Goal: Task Accomplishment & Management: Manage account settings

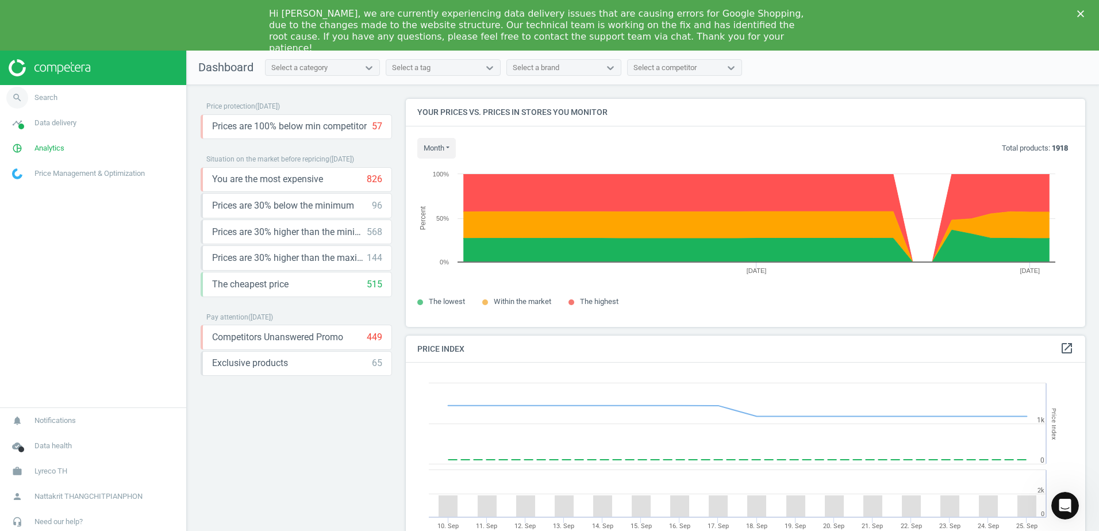
click at [59, 98] on link "search Search" at bounding box center [93, 97] width 186 height 25
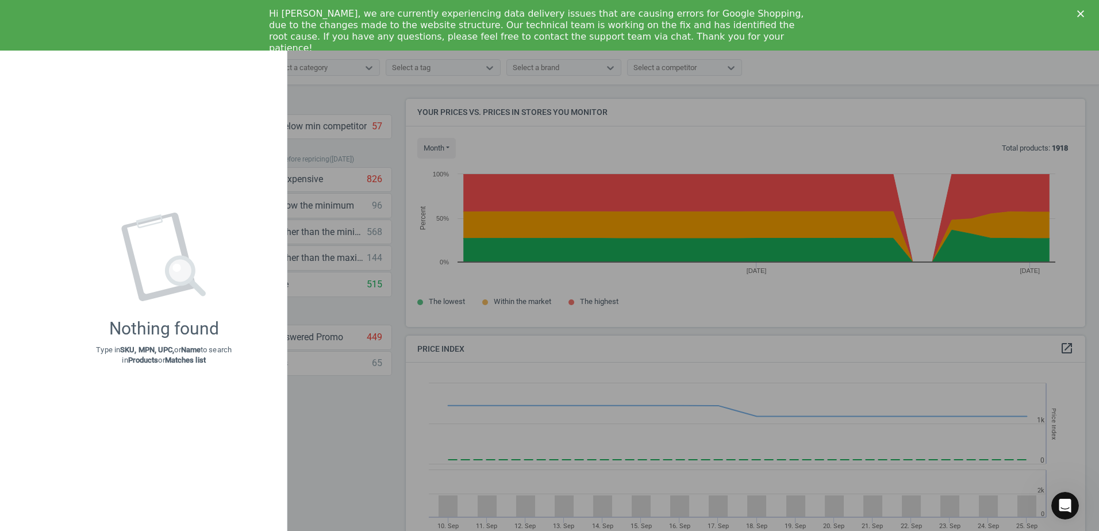
click at [22, 74] on div "keyboard_backspace" at bounding box center [16, 267] width 33 height 531
click at [321, 409] on div at bounding box center [549, 265] width 1099 height 531
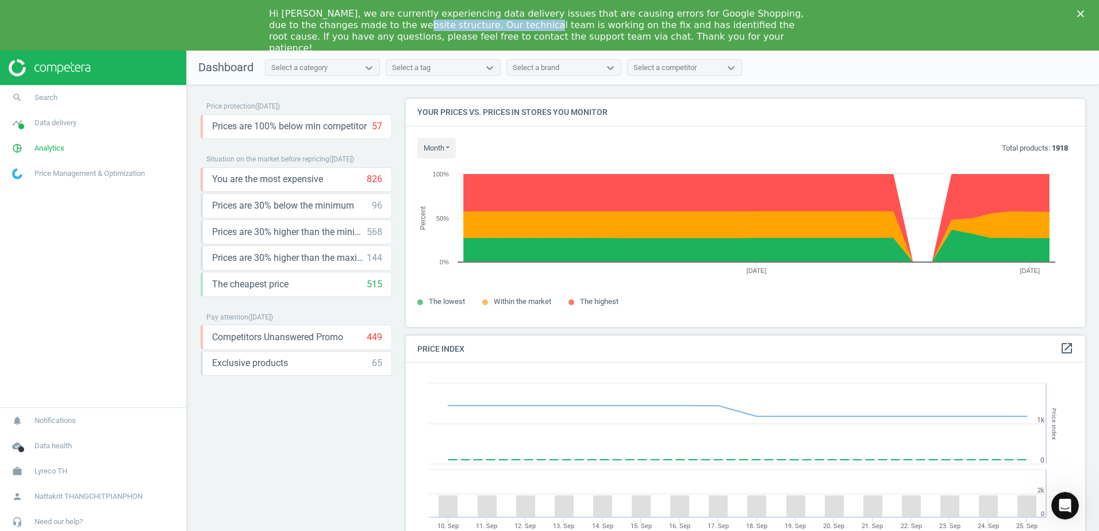
drag, startPoint x: 386, startPoint y: 27, endPoint x: 448, endPoint y: 28, distance: 62.1
click at [448, 28] on div "Hi [PERSON_NAME], we are currently experiencing data delivery issues that are c…" at bounding box center [540, 31] width 543 height 46
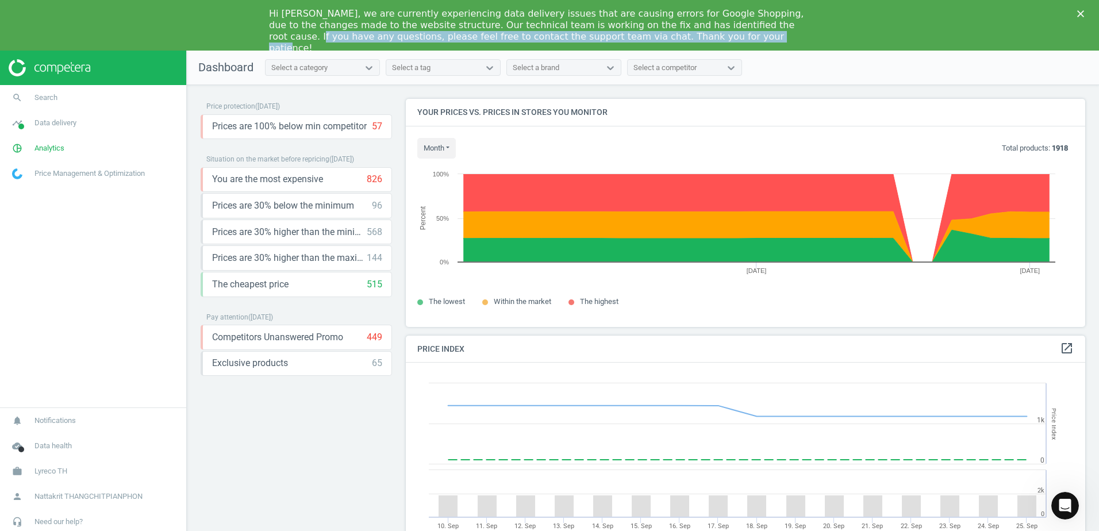
drag, startPoint x: 677, startPoint y: 38, endPoint x: 692, endPoint y: 17, distance: 25.2
click at [692, 17] on div "Hi [PERSON_NAME], we are currently experiencing data delivery issues that are c…" at bounding box center [540, 31] width 543 height 46
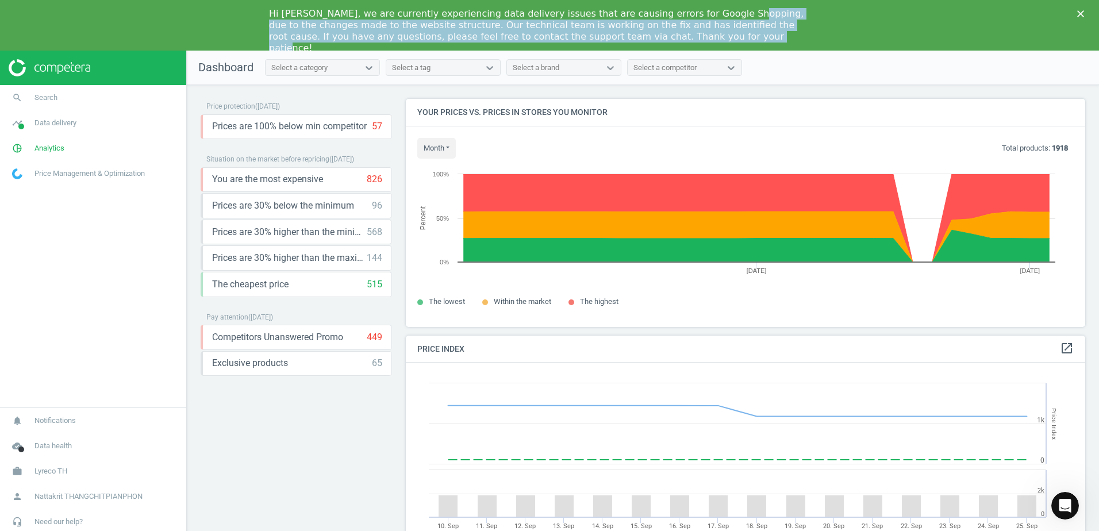
drag, startPoint x: 692, startPoint y: 17, endPoint x: 680, endPoint y: 22, distance: 12.4
click at [680, 22] on div "Hi [PERSON_NAME], we are currently experiencing data delivery issues that are c…" at bounding box center [540, 31] width 543 height 46
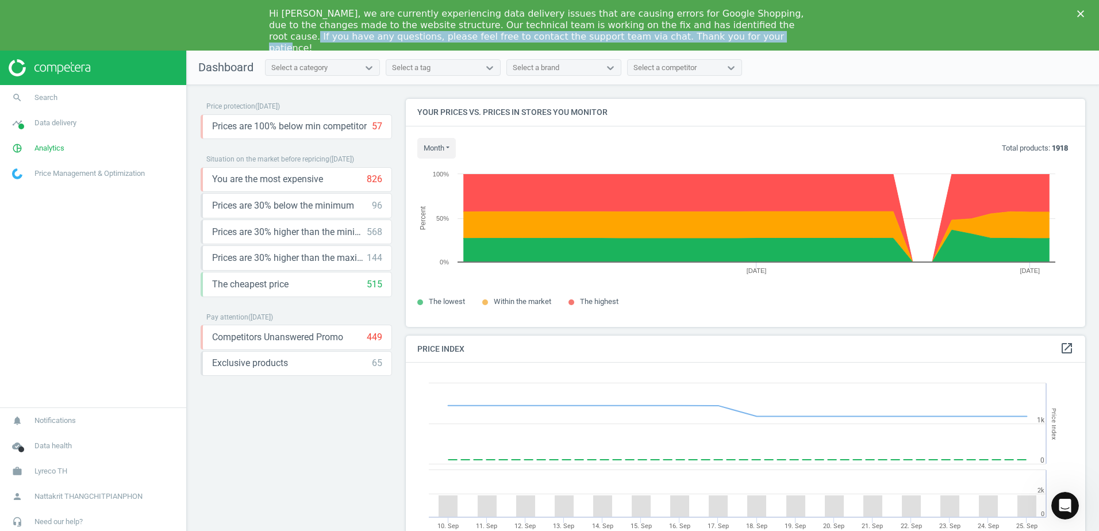
drag, startPoint x: 680, startPoint y: 22, endPoint x: 665, endPoint y: 37, distance: 21.5
click at [665, 37] on div "Hi [PERSON_NAME], we are currently experiencing data delivery issues that are c…" at bounding box center [540, 31] width 543 height 46
click at [663, 38] on div "Hi [PERSON_NAME], we are currently experiencing data delivery issues that are c…" at bounding box center [540, 31] width 543 height 46
drag, startPoint x: 643, startPoint y: 38, endPoint x: 417, endPoint y: 21, distance: 227.1
click at [417, 21] on div "Hi [PERSON_NAME], we are currently experiencing data delivery issues that are c…" at bounding box center [540, 31] width 543 height 46
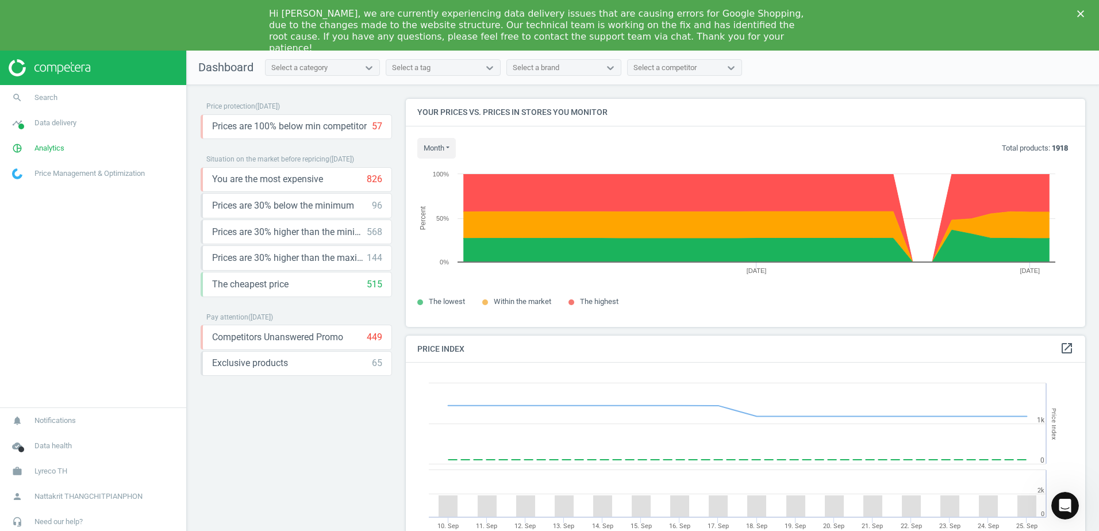
drag, startPoint x: 417, startPoint y: 21, endPoint x: 401, endPoint y: 22, distance: 16.2
click at [401, 22] on div "Hi [PERSON_NAME], we are currently experiencing data delivery issues that are c…" at bounding box center [540, 31] width 543 height 46
click at [402, 22] on div "Hi [PERSON_NAME], we are currently experiencing data delivery issues that are c…" at bounding box center [540, 31] width 543 height 46
drag, startPoint x: 402, startPoint y: 22, endPoint x: 573, endPoint y: 21, distance: 170.2
click at [573, 21] on div "Hi [PERSON_NAME], we are currently experiencing data delivery issues that are c…" at bounding box center [540, 31] width 543 height 46
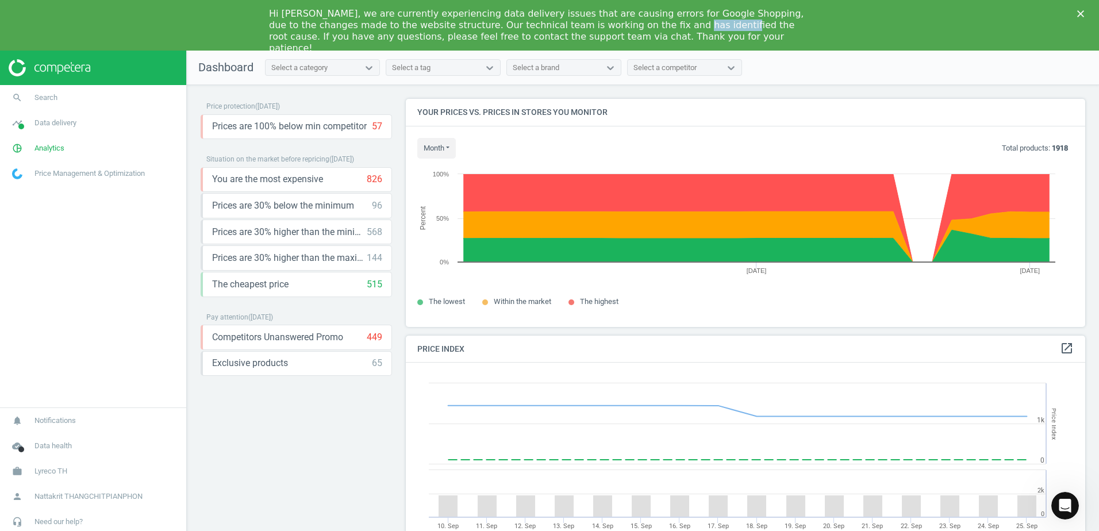
click at [573, 21] on div "Hi [PERSON_NAME], we are currently experiencing data delivery issues that are c…" at bounding box center [540, 31] width 543 height 46
drag, startPoint x: 573, startPoint y: 21, endPoint x: 496, endPoint y: 22, distance: 77.0
click at [496, 22] on div "Hi [PERSON_NAME], we are currently experiencing data delivery issues that are c…" at bounding box center [540, 31] width 543 height 46
drag, startPoint x: 496, startPoint y: 22, endPoint x: 700, endPoint y: 18, distance: 204.7
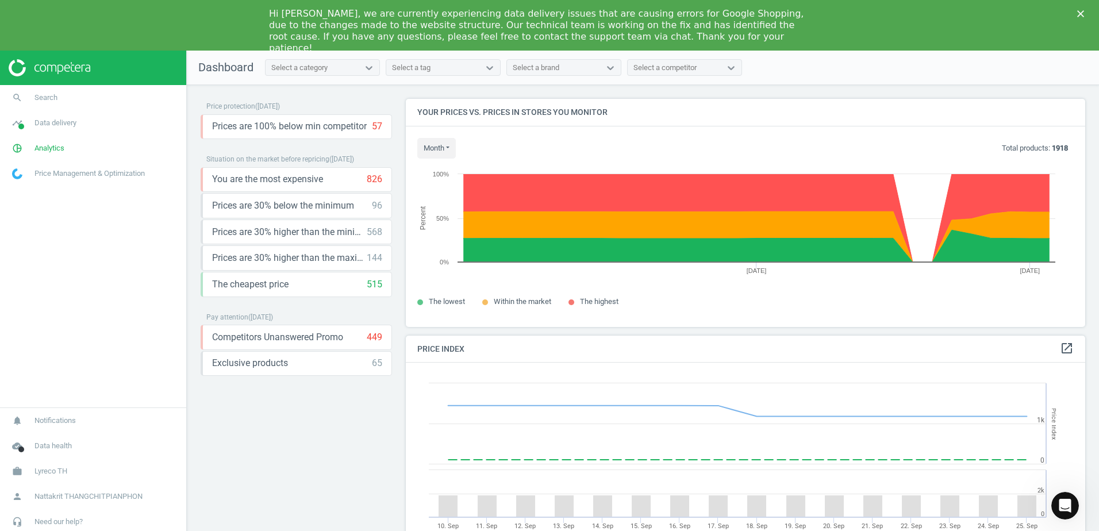
click at [700, 18] on div "Hi [PERSON_NAME], we are currently experiencing data delivery issues that are c…" at bounding box center [540, 31] width 543 height 46
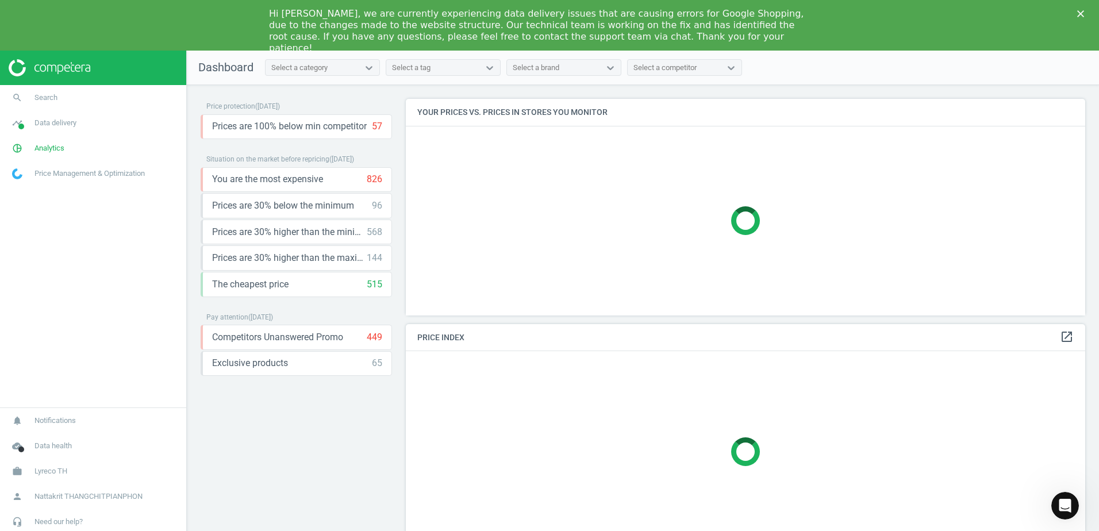
click at [1081, 14] on polygon "Close" at bounding box center [1080, 13] width 7 height 7
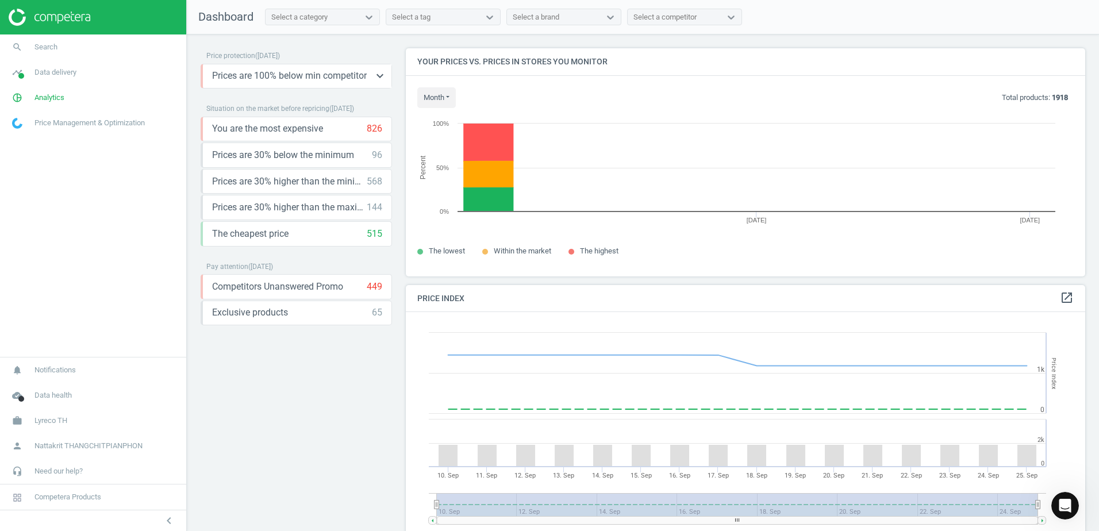
scroll to position [282, 689]
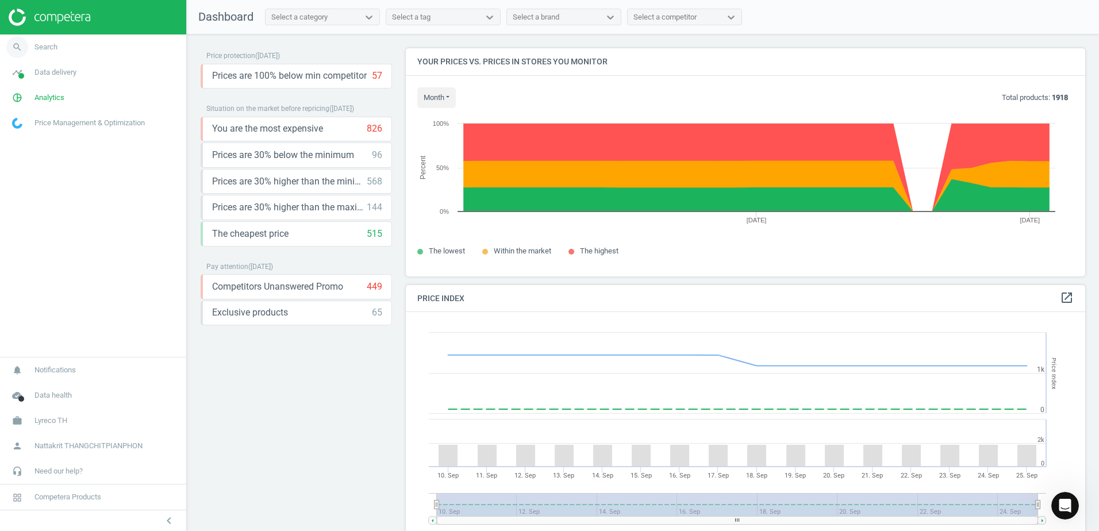
click at [78, 46] on link "search Search" at bounding box center [93, 46] width 186 height 25
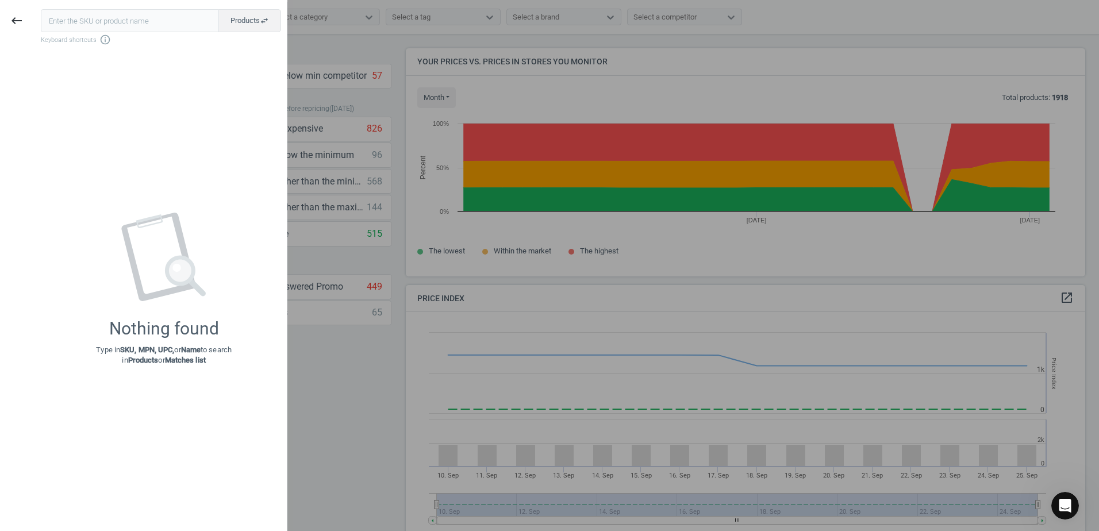
click at [117, 21] on input "text" at bounding box center [130, 20] width 178 height 23
type input "169"
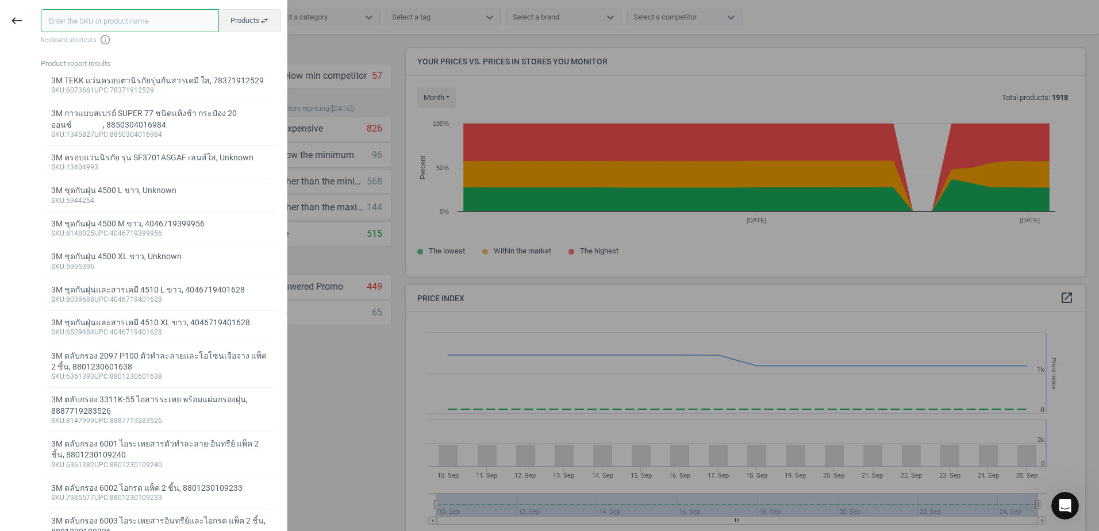
paste input "2124774"
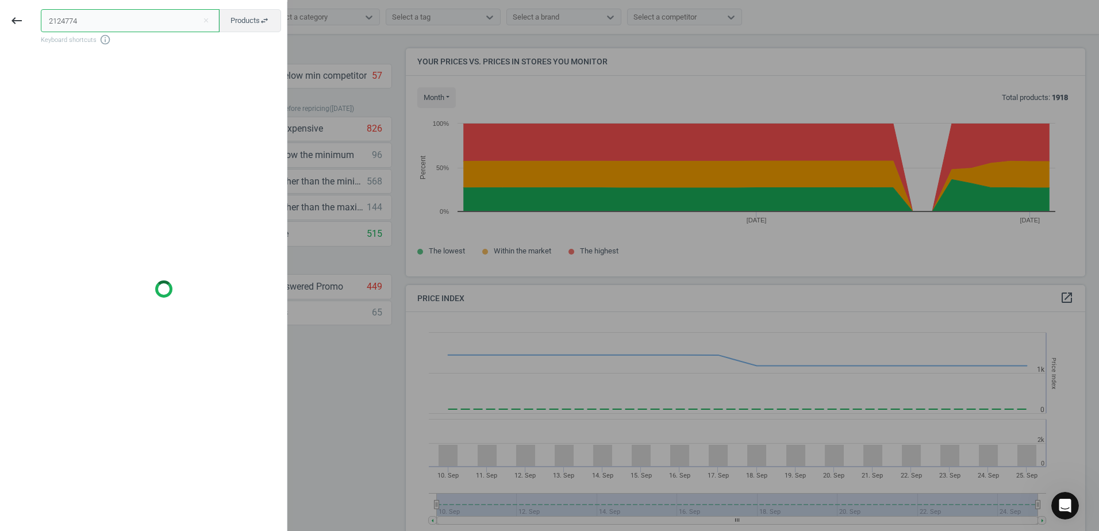
type input "2124774"
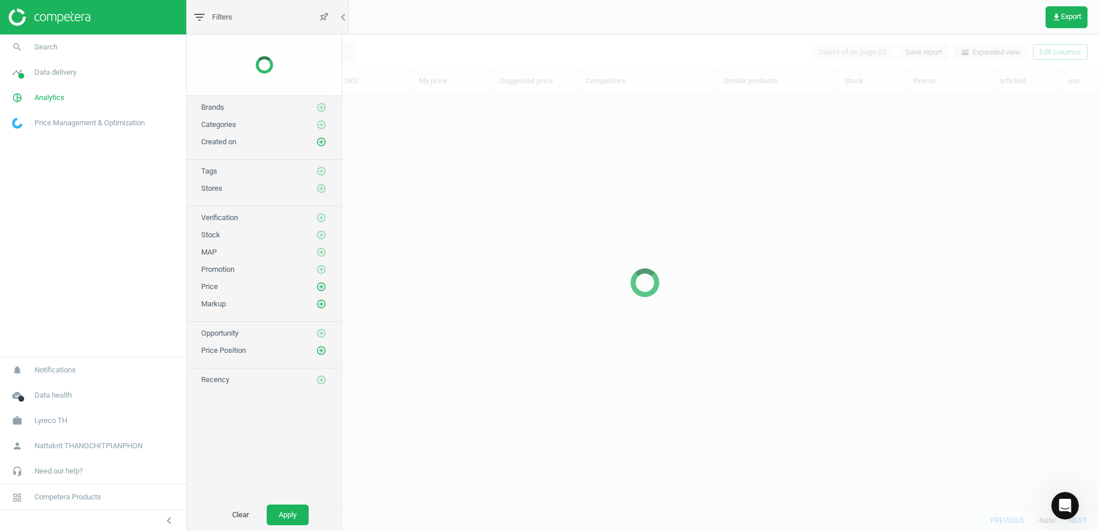
scroll to position [400, 900]
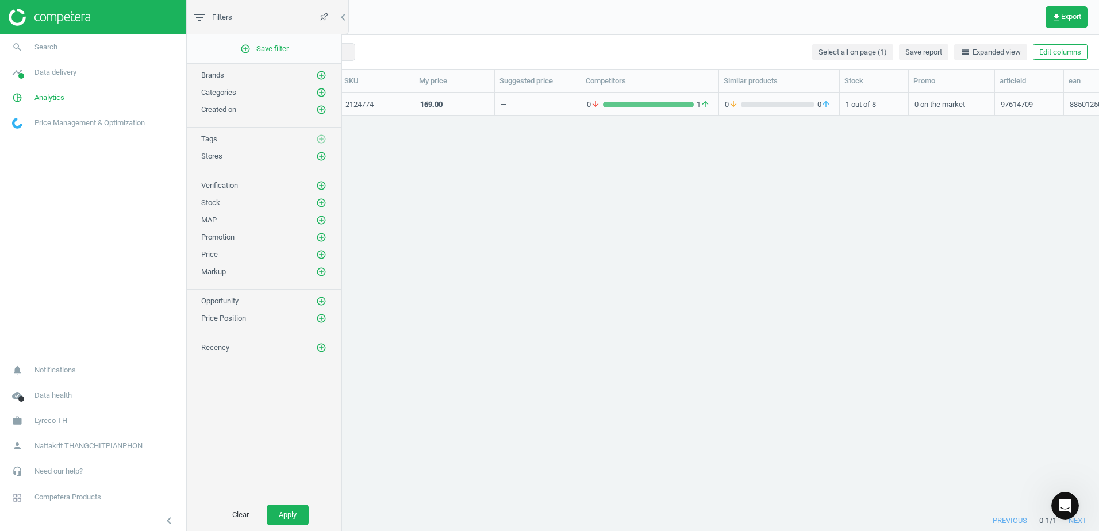
click at [621, 114] on div "0 arrow_downward 1 arrow_upward" at bounding box center [650, 104] width 138 height 23
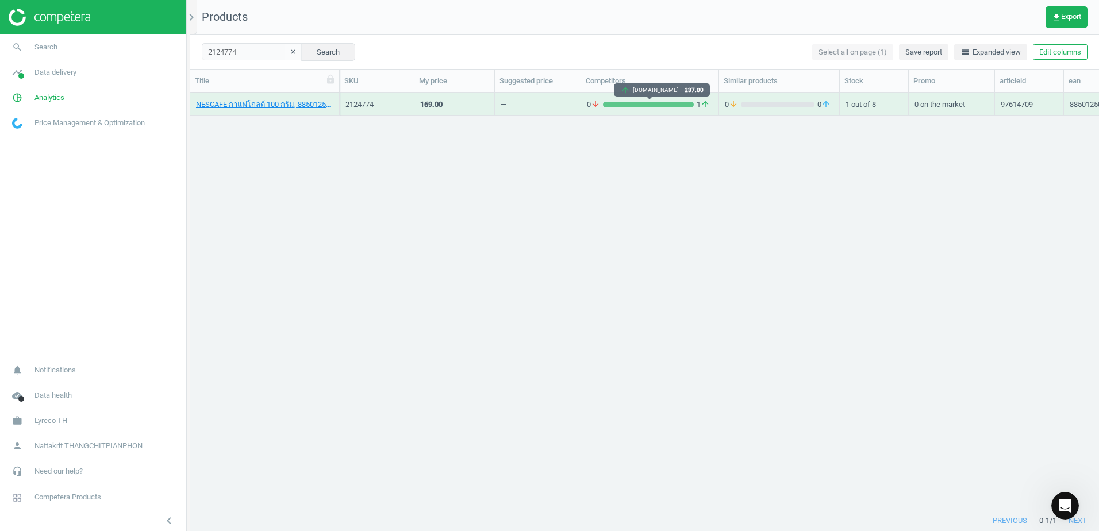
click at [629, 105] on div "grid" at bounding box center [648, 105] width 91 height 6
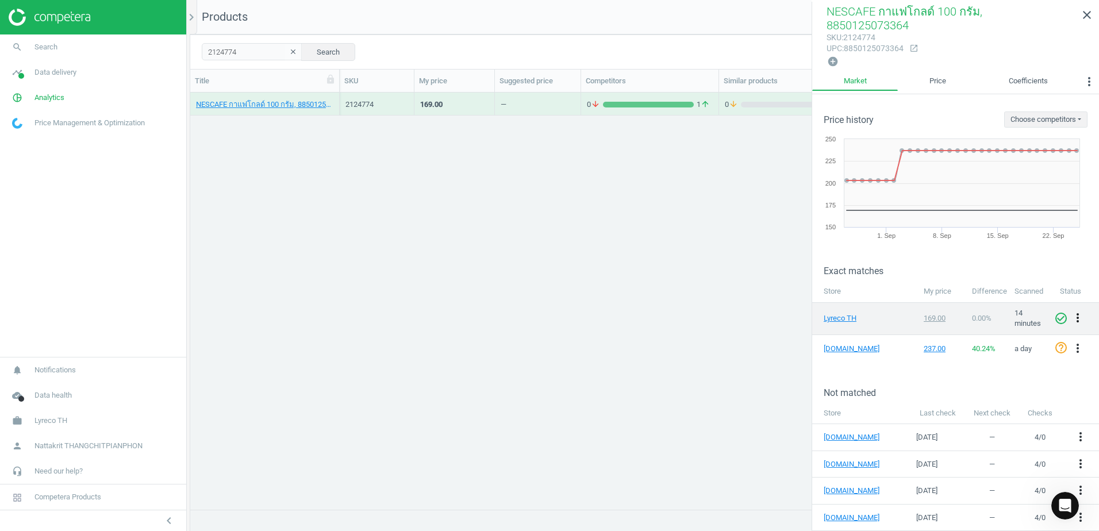
click at [1071, 311] on icon "more_vert" at bounding box center [1078, 318] width 14 height 14
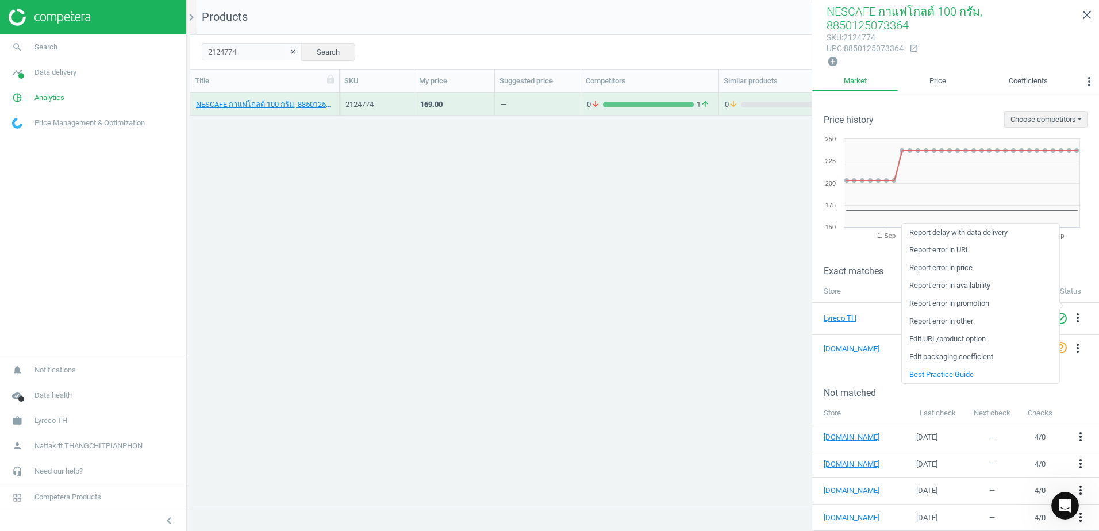
click at [874, 370] on div "Not matched" at bounding box center [955, 384] width 287 height 28
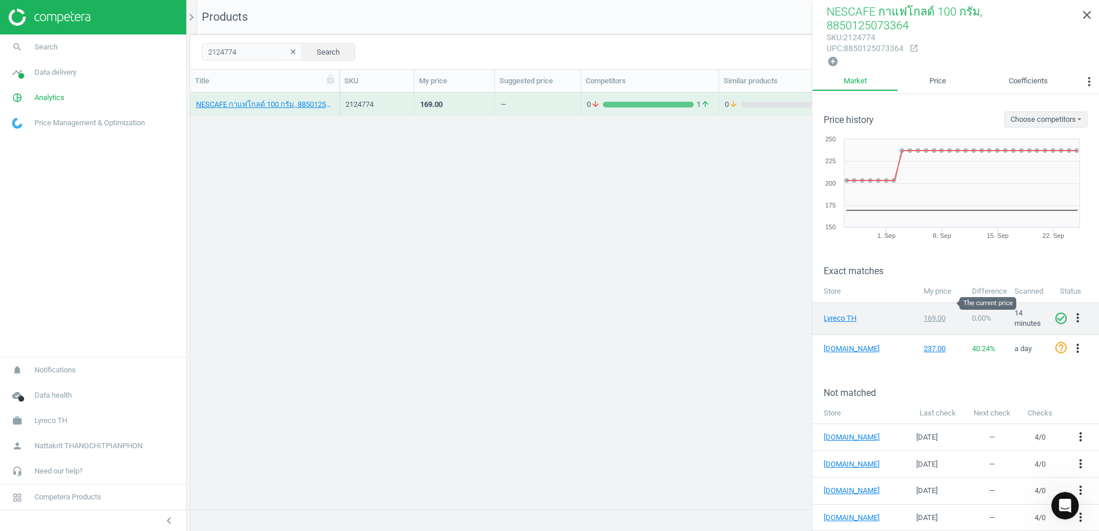
click at [927, 313] on div "169.00" at bounding box center [942, 318] width 37 height 10
click at [933, 313] on div "169.00" at bounding box center [942, 318] width 37 height 10
click at [844, 313] on link "Lyreco TH" at bounding box center [852, 318] width 57 height 10
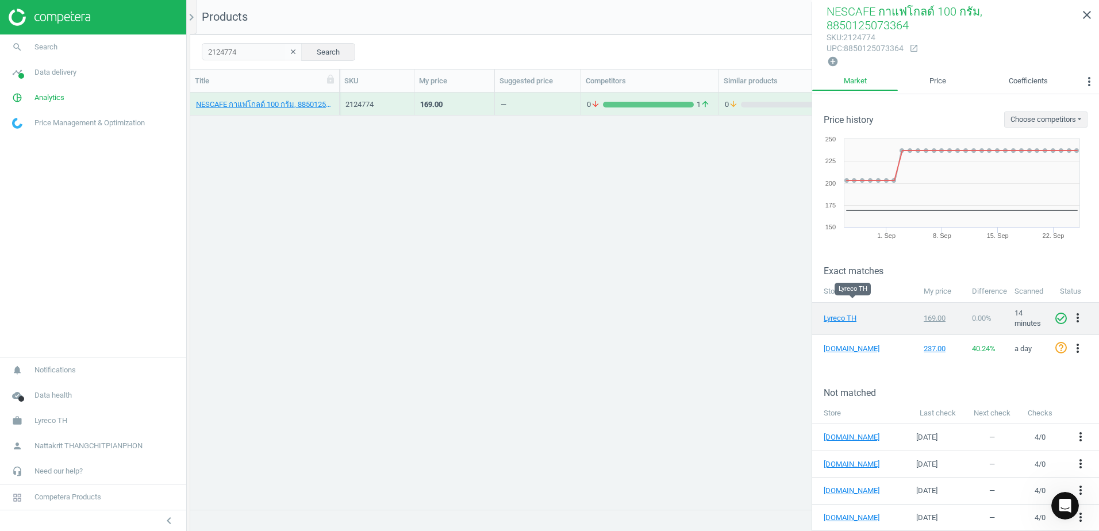
click at [1070, 302] on td "check_circle_outline more_vert" at bounding box center [1076, 318] width 45 height 32
click at [1071, 311] on icon "more_vert" at bounding box center [1078, 318] width 14 height 14
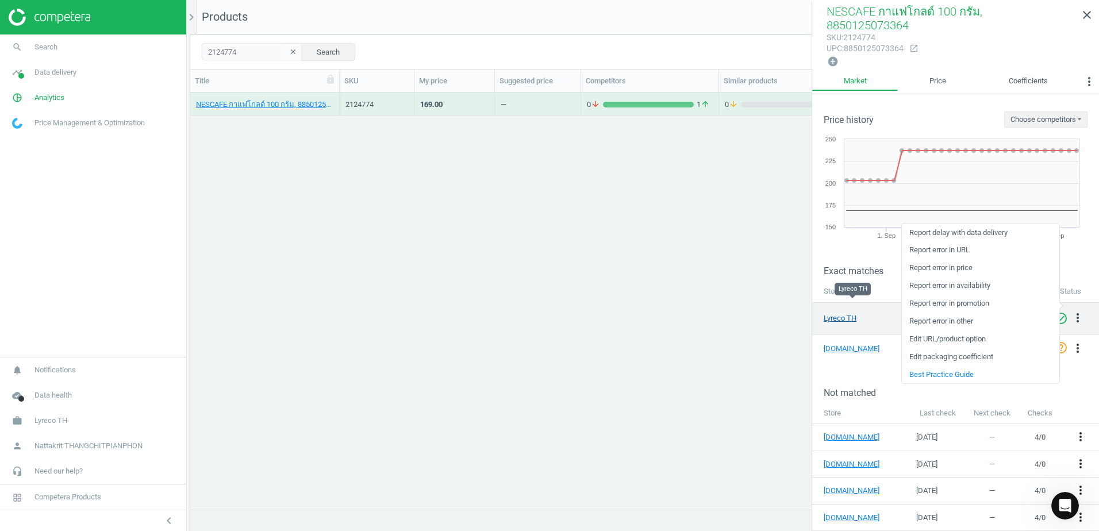
click at [844, 313] on link "Lyreco TH" at bounding box center [852, 318] width 57 height 10
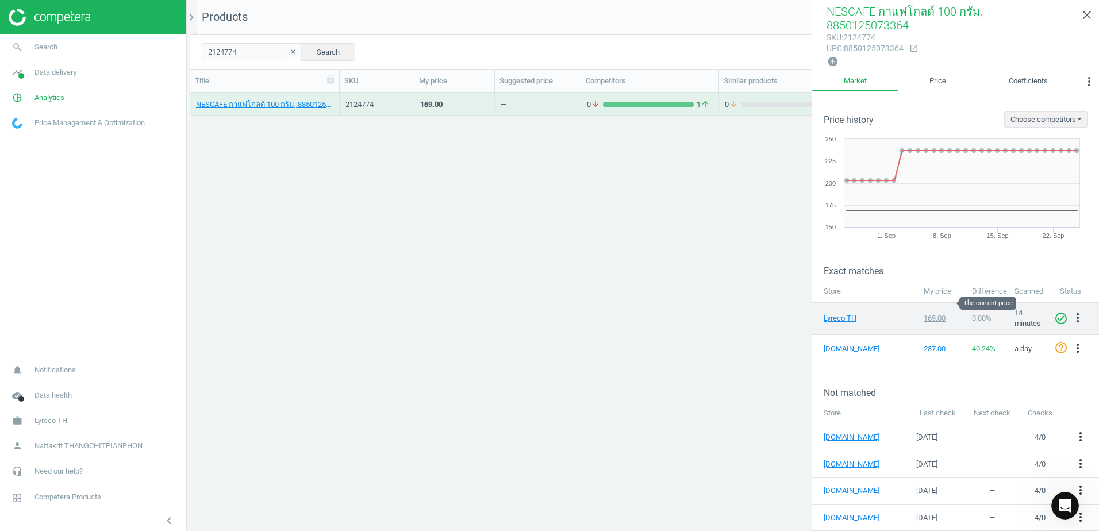
click at [941, 313] on div "169.00" at bounding box center [942, 318] width 37 height 10
click at [1055, 312] on icon "check_circle_outline" at bounding box center [1061, 319] width 14 height 14
click at [1075, 311] on icon "more_vert" at bounding box center [1078, 318] width 14 height 14
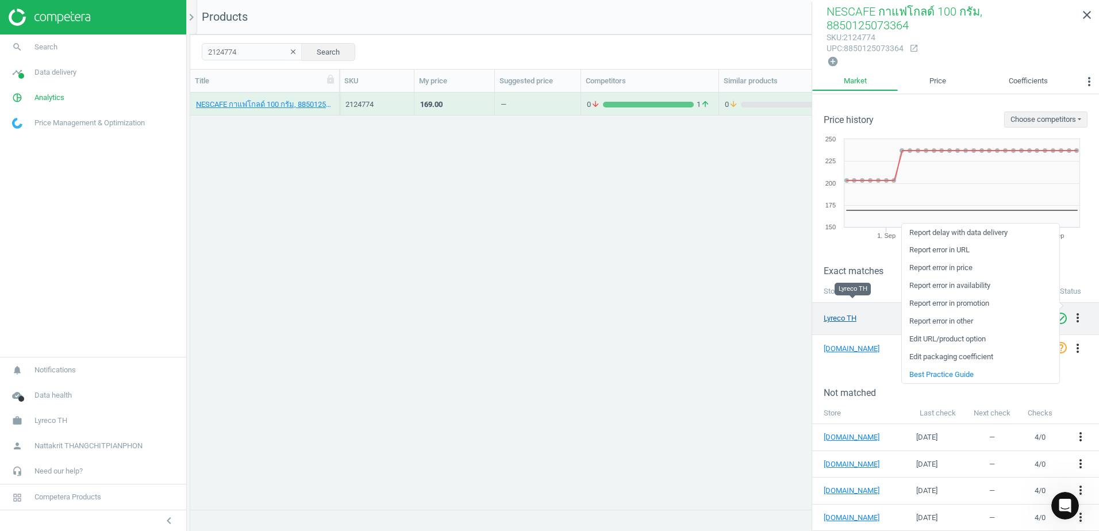
click at [843, 313] on link "Lyreco TH" at bounding box center [852, 318] width 57 height 10
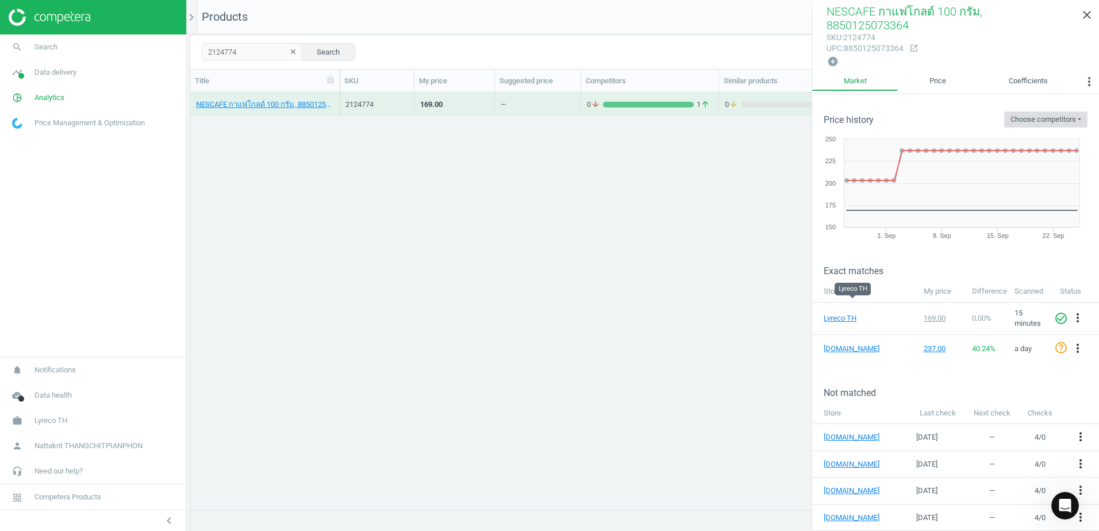
click at [1054, 112] on button "Choose competitors" at bounding box center [1045, 120] width 83 height 16
click at [1046, 94] on div "Price history Choose competitors [DOMAIN_NAME]" at bounding box center [955, 110] width 287 height 33
click at [938, 72] on link "Price" at bounding box center [937, 82] width 79 height 20
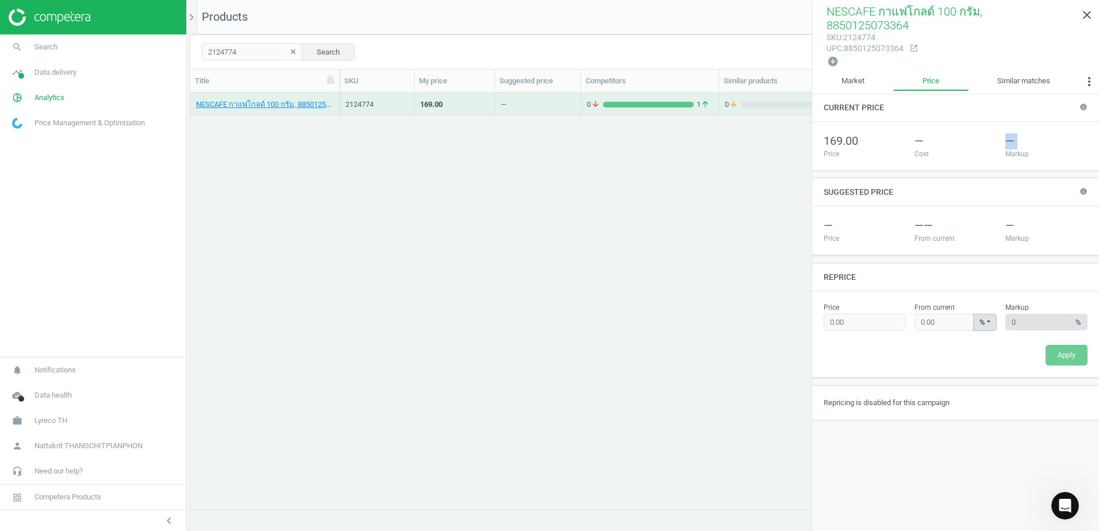
drag, startPoint x: 1007, startPoint y: 136, endPoint x: 952, endPoint y: 136, distance: 54.6
click at [952, 136] on div "169.00 Price — Cost — Markup" at bounding box center [956, 145] width 272 height 25
drag, startPoint x: 952, startPoint y: 136, endPoint x: 922, endPoint y: 139, distance: 30.0
click at [922, 149] on div "Cost" at bounding box center [956, 154] width 82 height 10
drag, startPoint x: 876, startPoint y: 306, endPoint x: 811, endPoint y: 305, distance: 65.0
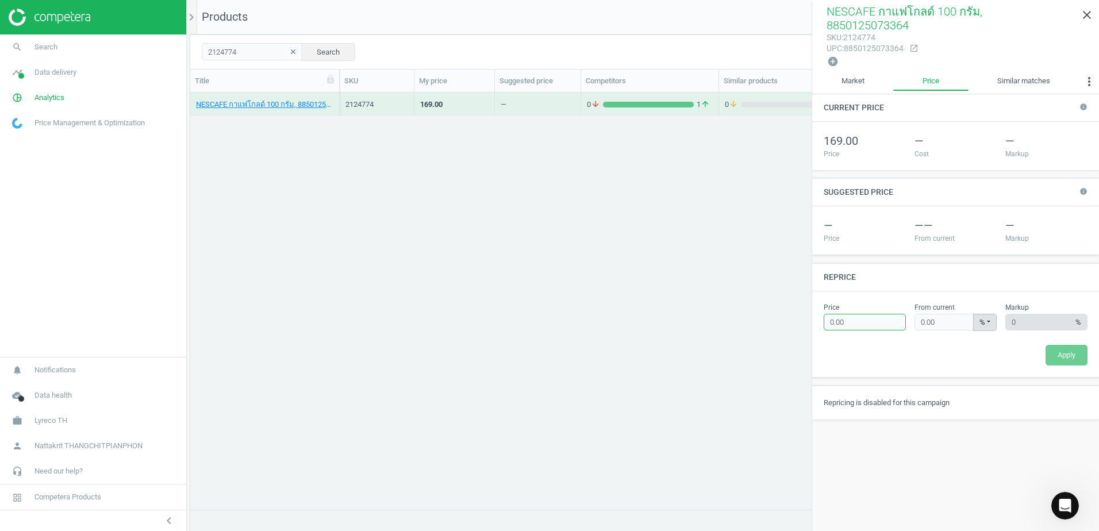
click at [811, 305] on body "Group 2 Created with Sketch. ic/cloud_download/grey600 Created with Sketch. gra…" at bounding box center [549, 265] width 1099 height 531
type input "1"
type input "-99.41"
type input "19"
type input "-88.76"
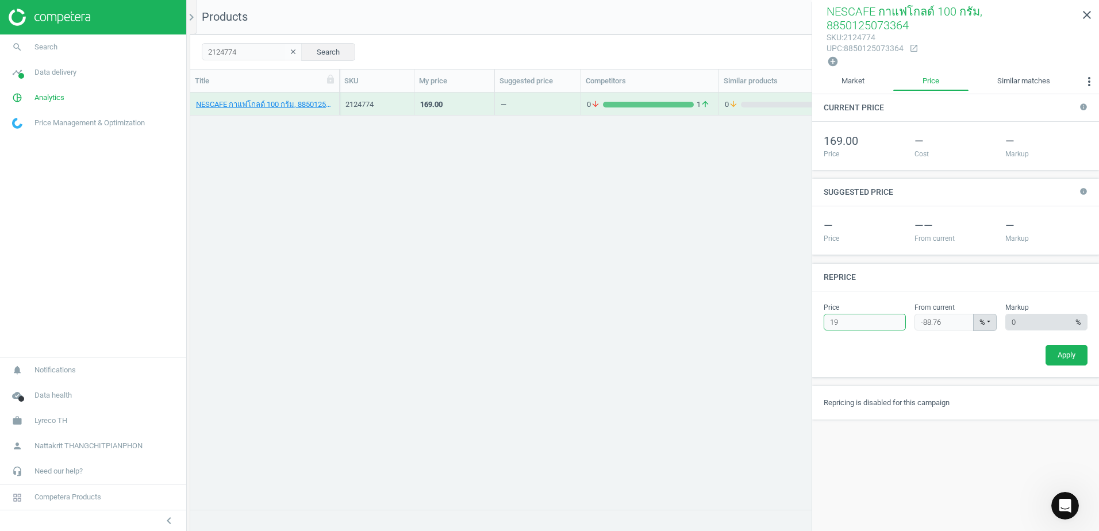
type input "190"
type input "12.43"
type input "190"
click at [1063, 345] on button "Apply" at bounding box center [1067, 355] width 42 height 21
click at [872, 72] on link "Market" at bounding box center [852, 82] width 81 height 20
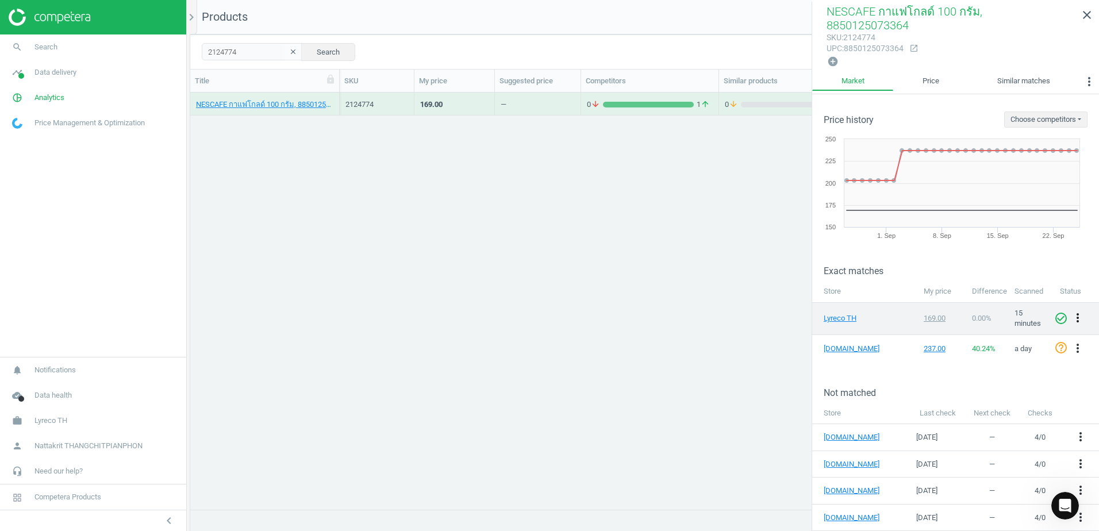
click at [1072, 311] on icon "more_vert" at bounding box center [1078, 318] width 14 height 14
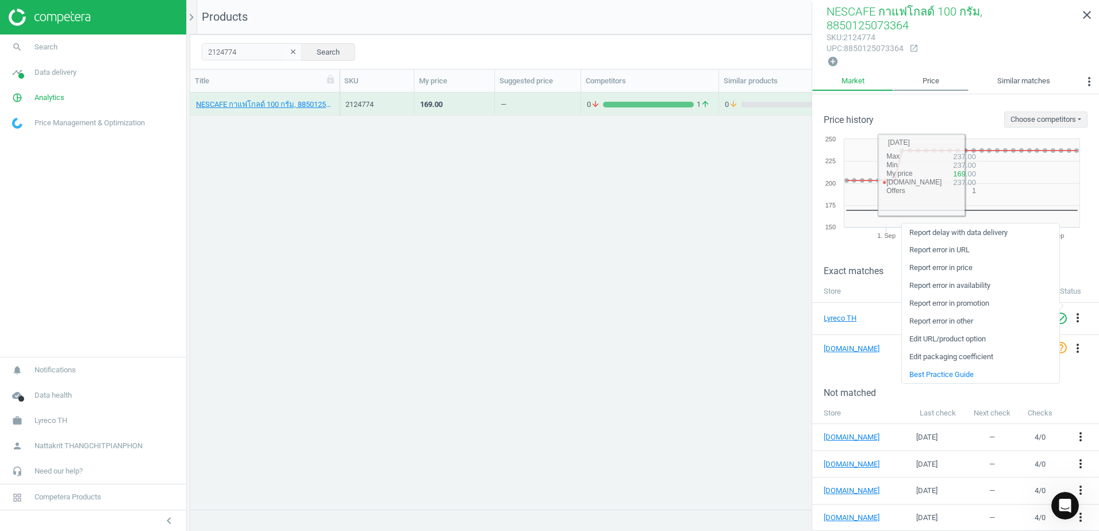
click at [963, 72] on link "Price" at bounding box center [930, 82] width 75 height 20
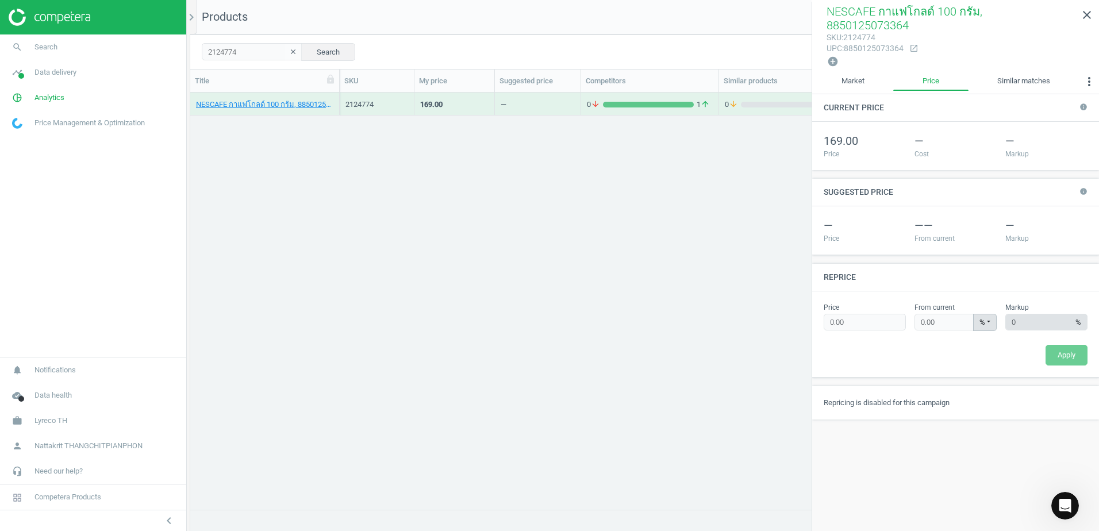
type input "190"
type input "12.43"
click at [981, 345] on div "Apply" at bounding box center [1024, 355] width 136 height 21
drag, startPoint x: 860, startPoint y: 302, endPoint x: 790, endPoint y: 299, distance: 70.2
click at [790, 299] on body "Group 2 Created with Sketch. ic/cloud_download/grey600 Created with Sketch. gra…" at bounding box center [549, 265] width 1099 height 531
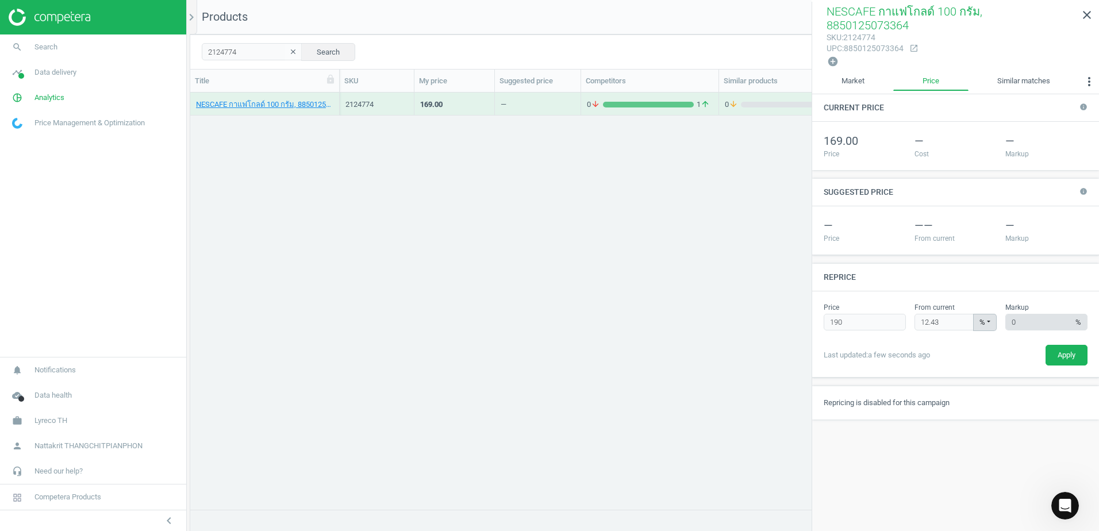
click at [965, 146] on div "169.00 Price — Cost — Markup" at bounding box center [955, 146] width 287 height 48
click at [866, 314] on input "190" at bounding box center [865, 322] width 82 height 17
type input "19"
type input "-88.76"
type input "1"
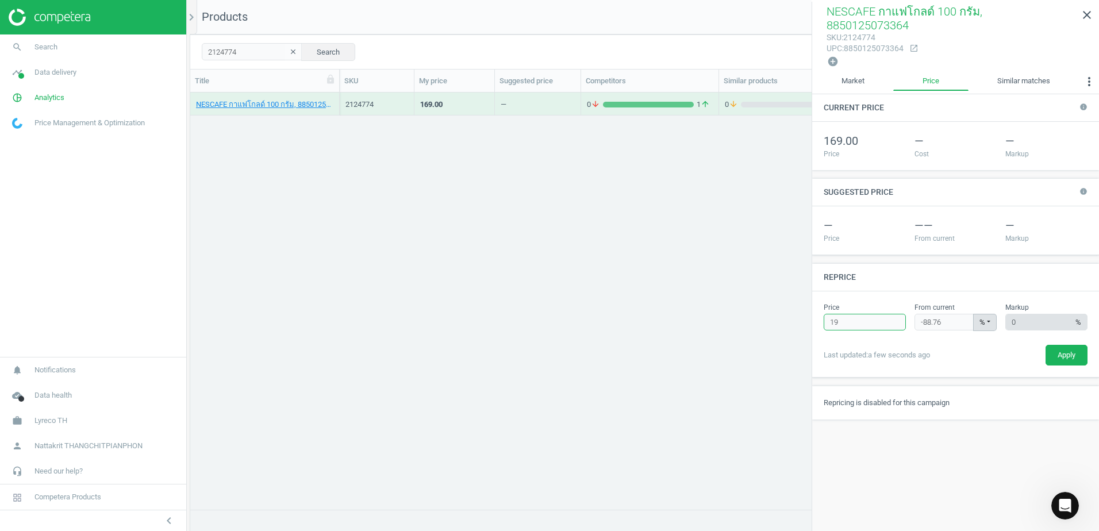
type input "-99.41"
click at [924, 235] on div "— Price — — From current — Markup" at bounding box center [955, 230] width 287 height 49
click at [1092, 75] on icon "more_vert" at bounding box center [1089, 82] width 14 height 14
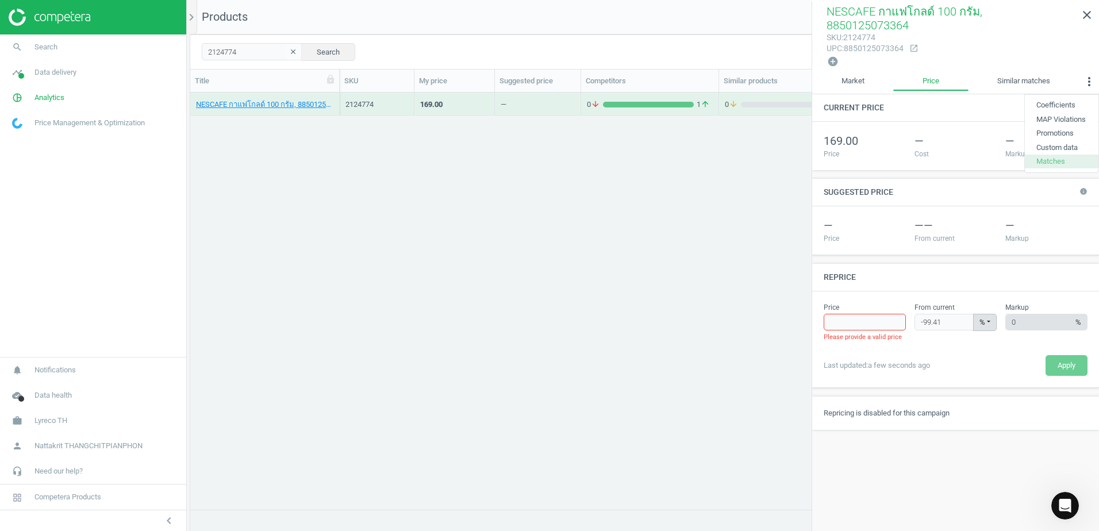
click at [1066, 155] on button "Matches" at bounding box center [1062, 162] width 74 height 14
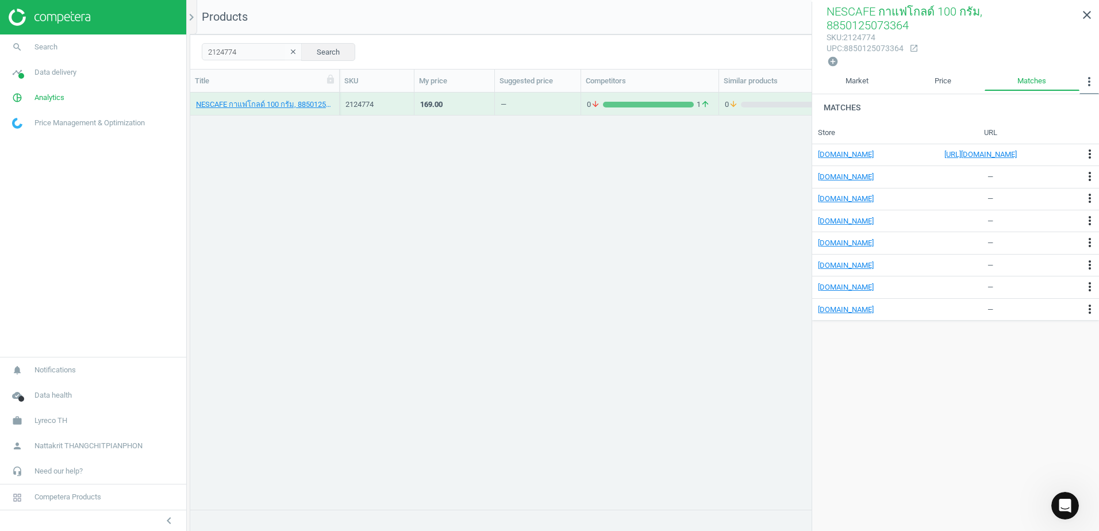
click at [1092, 75] on icon "more_vert" at bounding box center [1089, 82] width 14 height 14
click at [1057, 140] on button "Custom data" at bounding box center [1060, 147] width 75 height 14
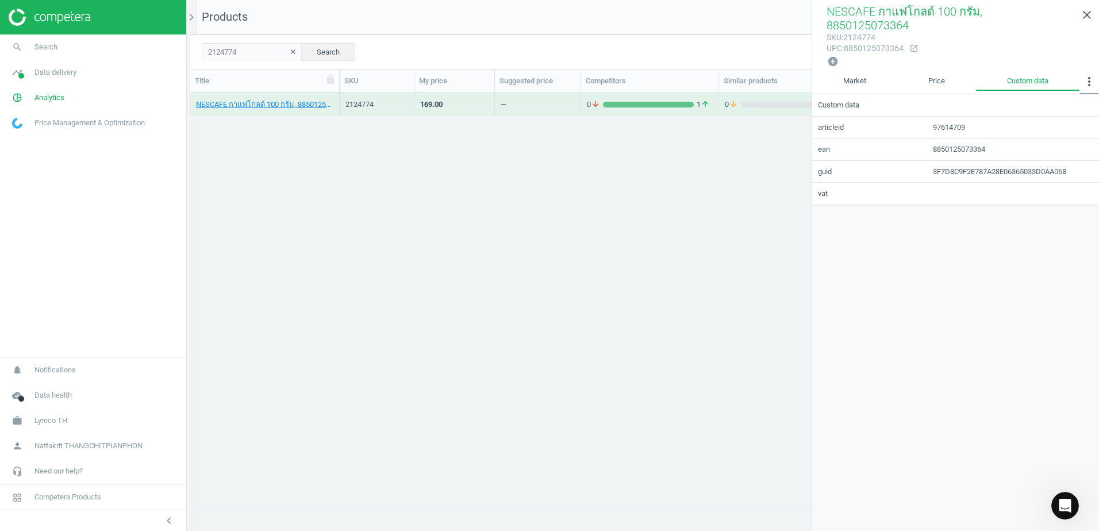
click at [1086, 75] on icon "more_vert" at bounding box center [1089, 82] width 14 height 14
click at [1065, 126] on button "Promotions" at bounding box center [1060, 133] width 75 height 14
click at [1083, 75] on icon "more_vert" at bounding box center [1089, 82] width 14 height 14
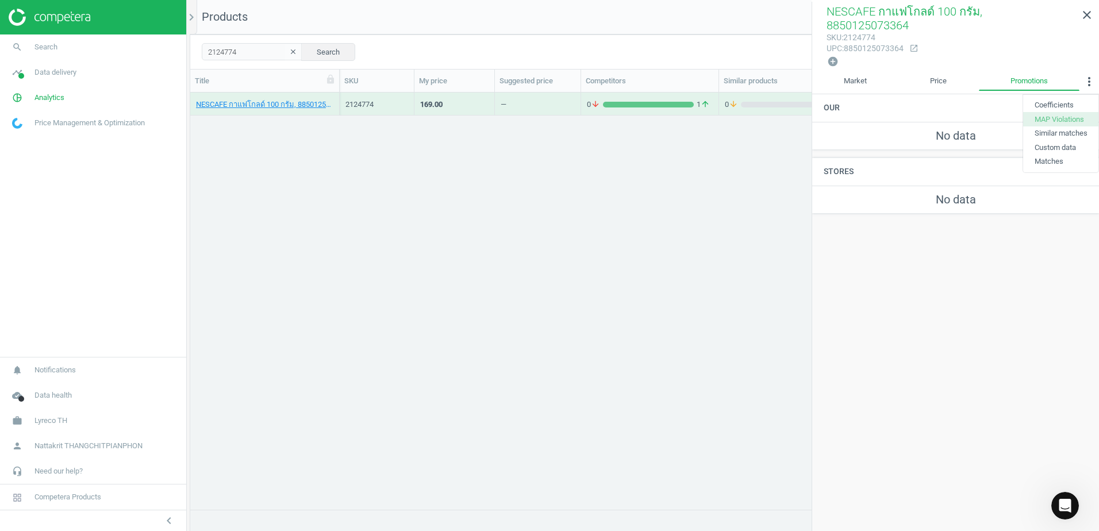
click at [1069, 112] on button "MAP Violations" at bounding box center [1060, 119] width 75 height 14
click at [1082, 72] on button "more_vert" at bounding box center [1090, 83] width 20 height 23
click at [1062, 98] on button "Coefficients" at bounding box center [1060, 105] width 75 height 14
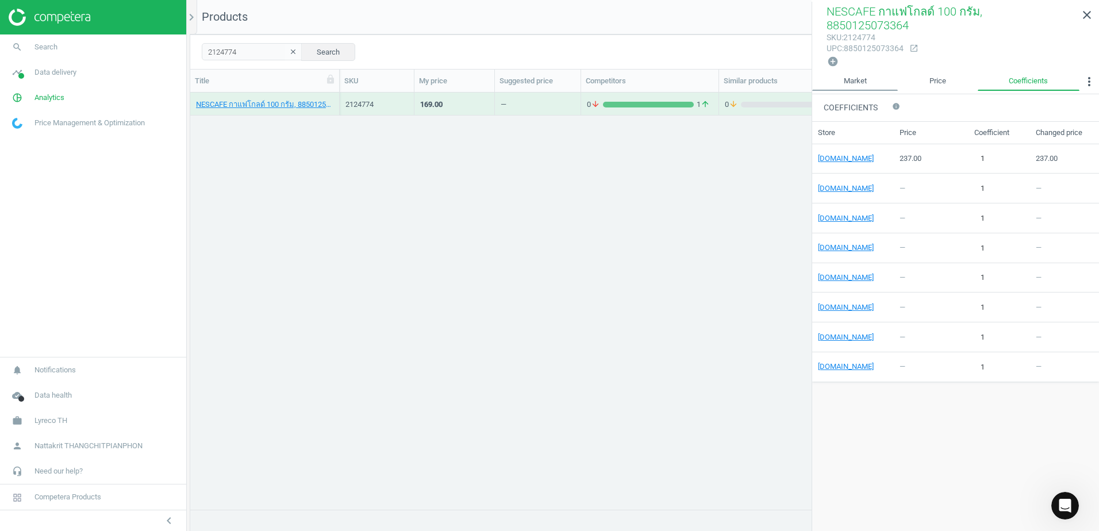
click at [860, 72] on link "Market" at bounding box center [855, 82] width 86 height 20
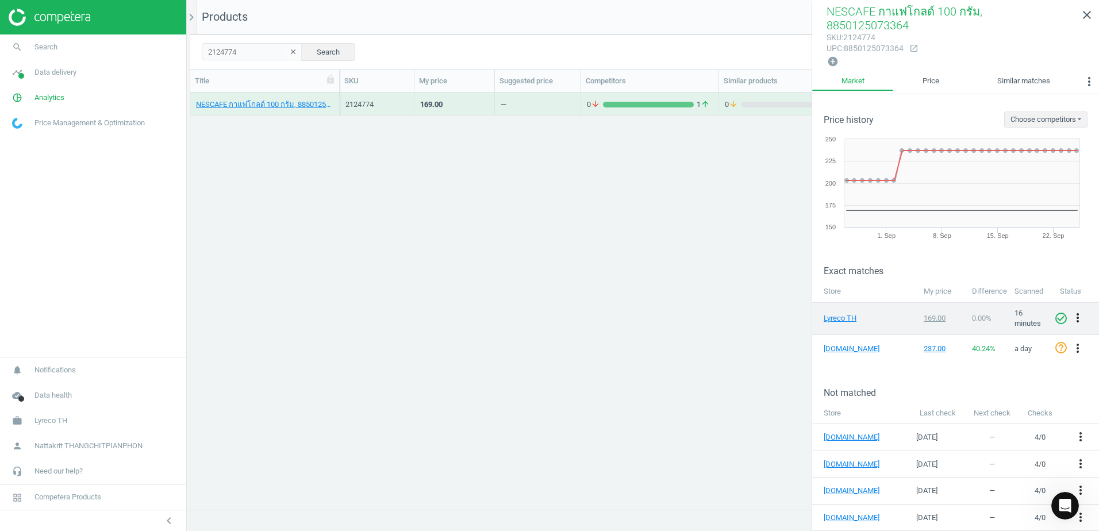
click at [1071, 311] on icon "more_vert" at bounding box center [1078, 318] width 14 height 14
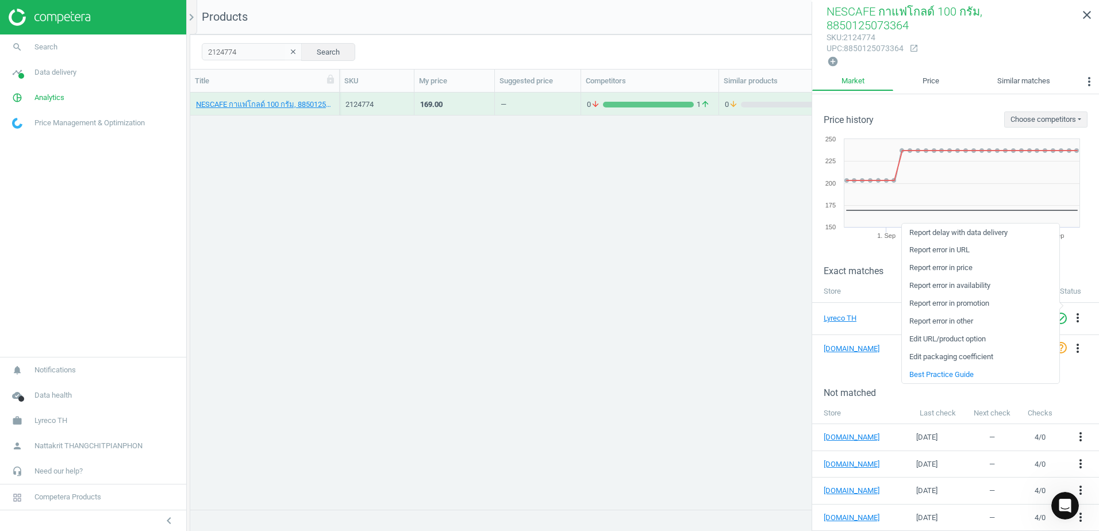
click at [971, 266] on link "Report error in price" at bounding box center [981, 268] width 158 height 18
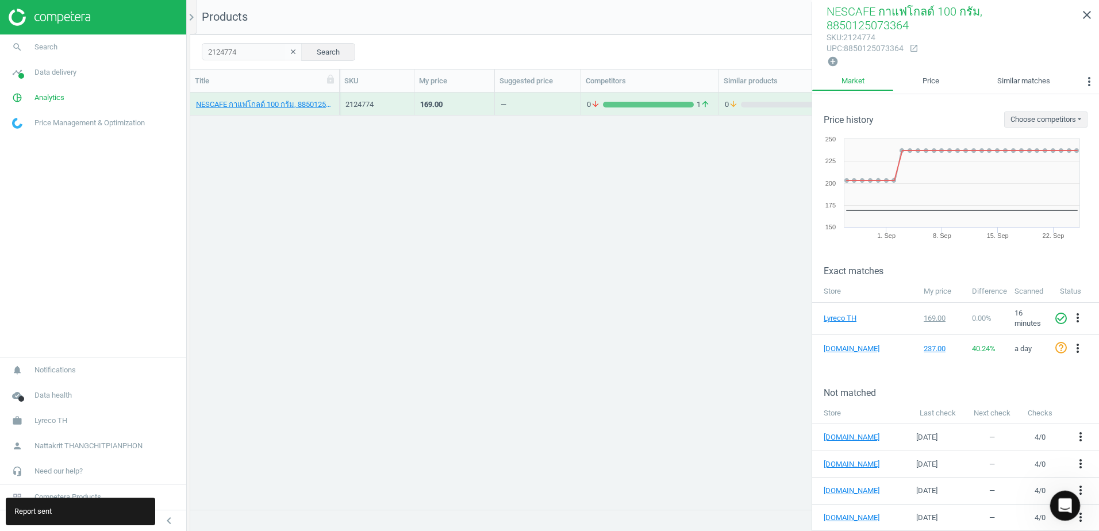
click at [1066, 505] on icon "Open Intercom Messenger" at bounding box center [1063, 504] width 19 height 19
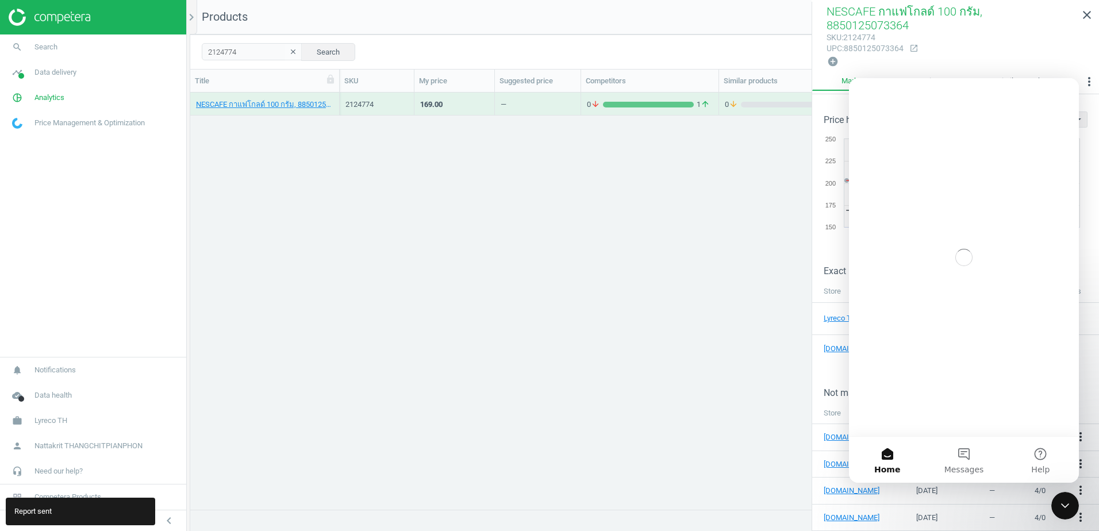
scroll to position [0, 0]
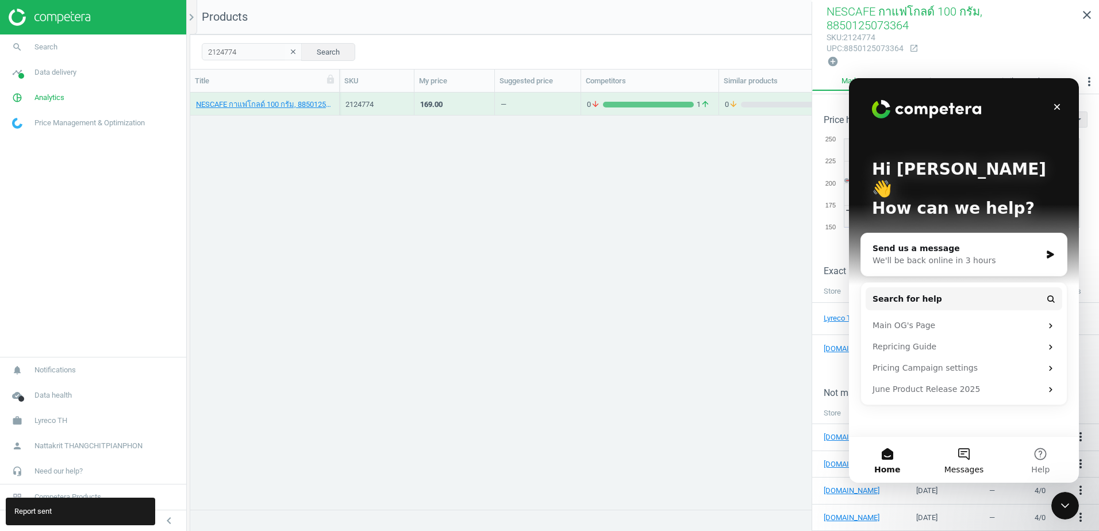
click at [976, 453] on button "Messages" at bounding box center [963, 460] width 76 height 46
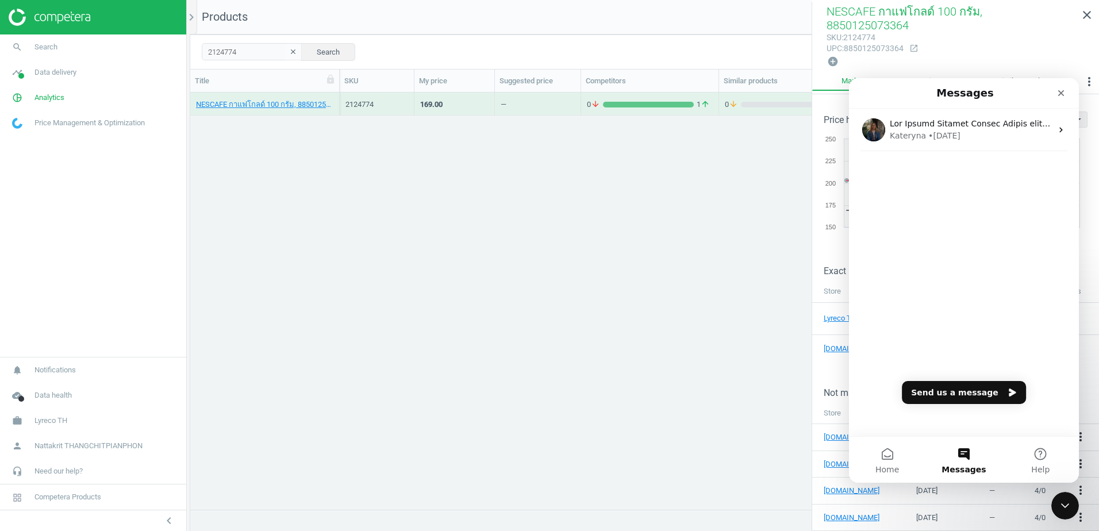
click at [664, 320] on div "NESCAFE กาแฟโกลด์ 100 กรัม, 8850125073364 2124774 169.00 — 0 arrow_downward 1 a…" at bounding box center [644, 297] width 909 height 408
click at [1063, 96] on icon "Close" at bounding box center [1061, 93] width 6 height 6
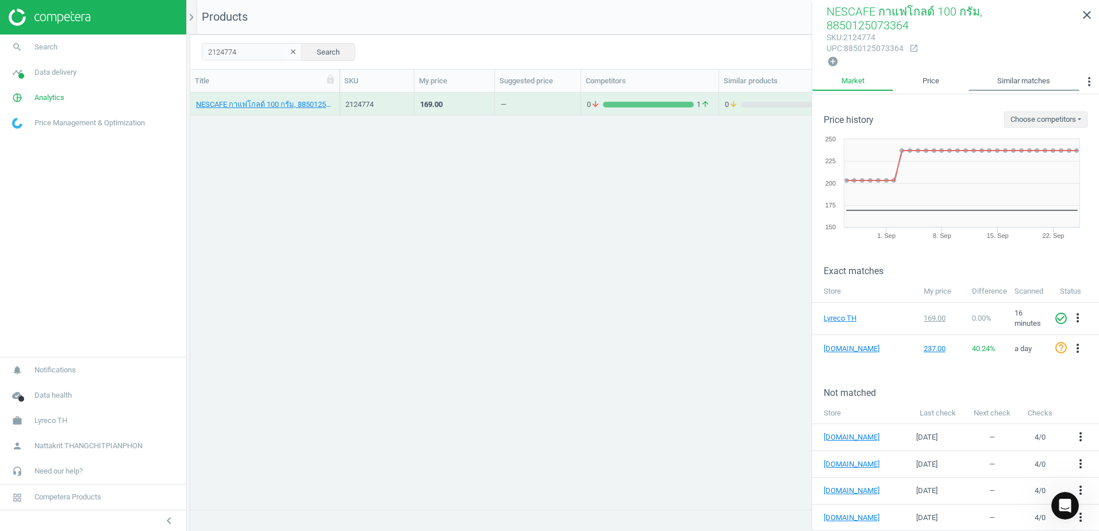
click at [1025, 72] on link "Similar matches" at bounding box center [1024, 82] width 111 height 20
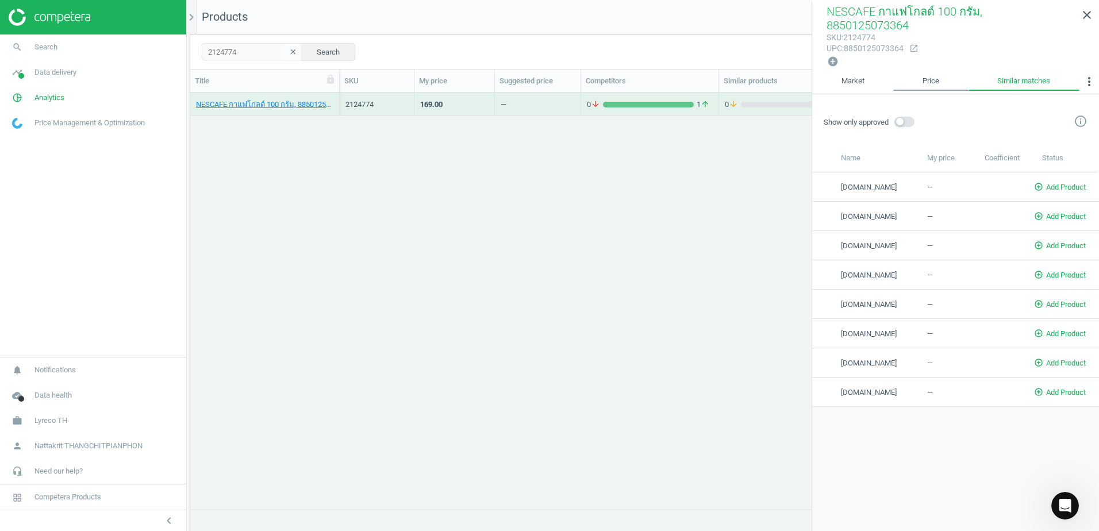
click at [921, 72] on link "Price" at bounding box center [930, 82] width 75 height 20
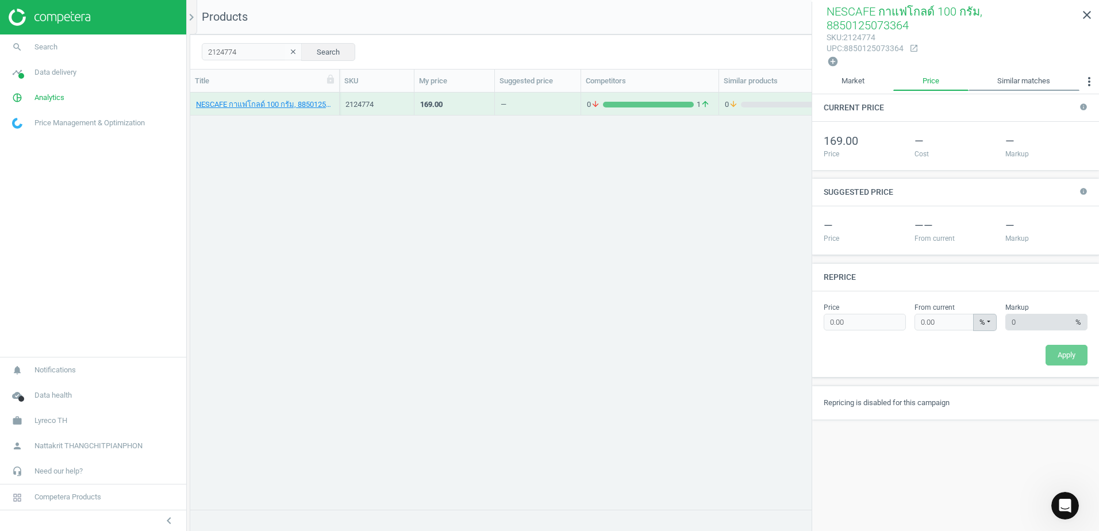
type input "190"
type input "12.43"
click at [1070, 72] on link "Similar matches" at bounding box center [1024, 82] width 111 height 20
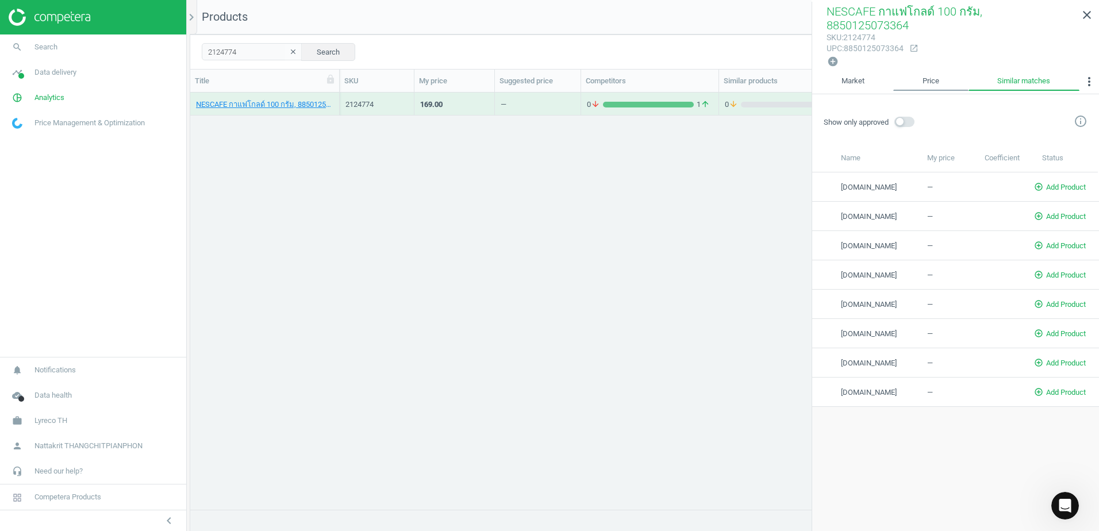
click at [943, 72] on link "Price" at bounding box center [930, 82] width 75 height 20
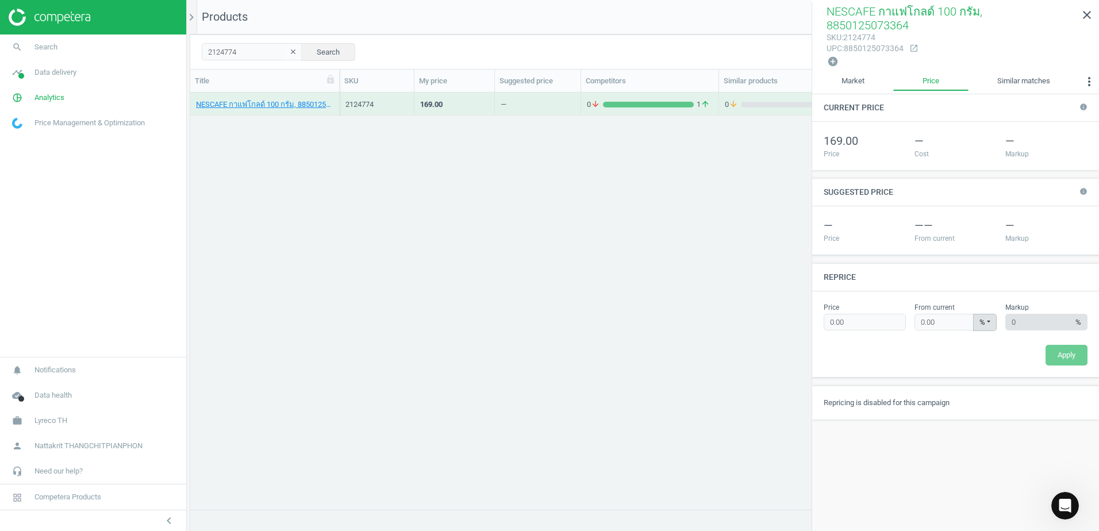
type input "190"
type input "12.43"
drag, startPoint x: 855, startPoint y: 308, endPoint x: 823, endPoint y: 308, distance: 32.2
click at [823, 308] on div "Price 190 Please provide a valid price" at bounding box center [865, 320] width 91 height 35
click at [911, 291] on div "Price 190 Please provide a valid price From current 12.43 % % ± Please provide …" at bounding box center [955, 334] width 287 height 86
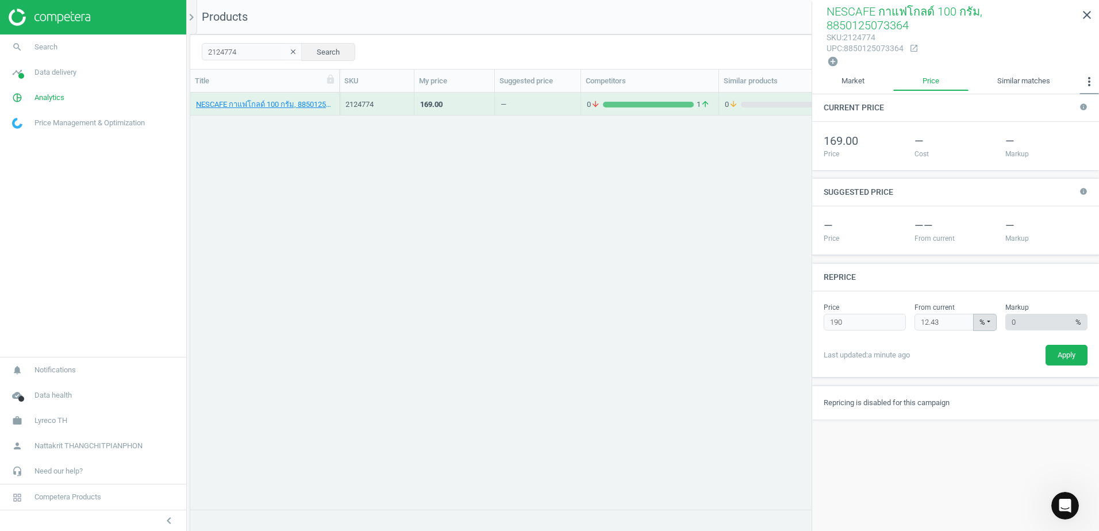
click at [1085, 75] on icon "more_vert" at bounding box center [1089, 82] width 14 height 14
click at [878, 56] on div "NESCAFE กาแฟโกลด์ 100 กรัม, 8850125073364 sku : 2124774 upc : 8850125073364 ope…" at bounding box center [955, 37] width 287 height 70
click at [869, 72] on link "Market" at bounding box center [852, 82] width 81 height 20
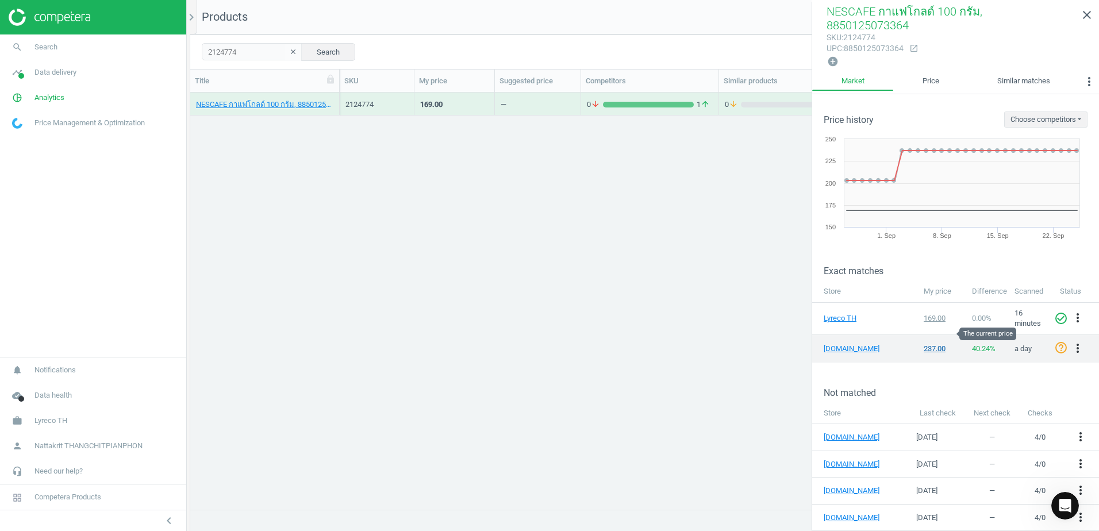
click at [924, 344] on div "237.00" at bounding box center [942, 349] width 37 height 10
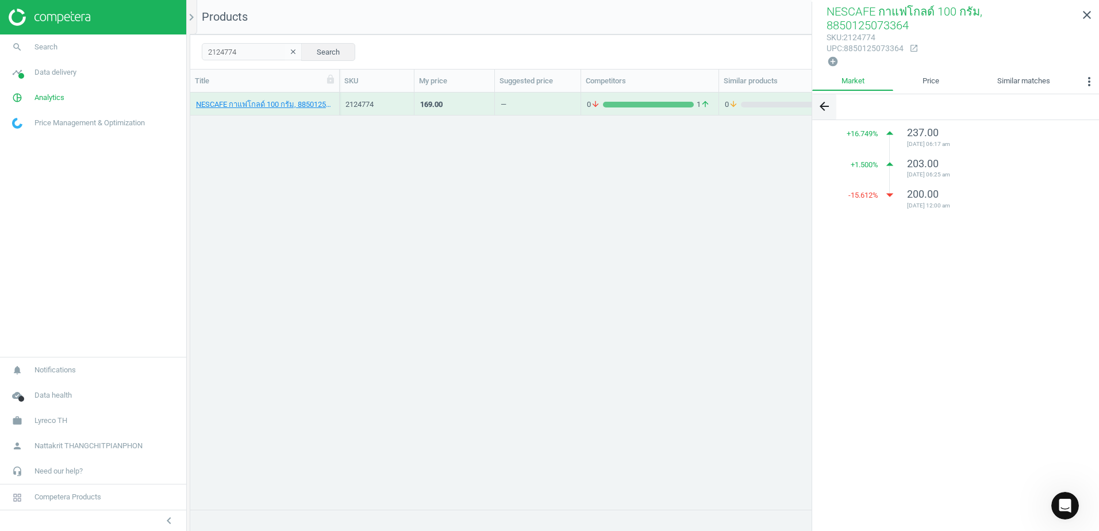
click at [820, 99] on icon "arrow_back" at bounding box center [824, 106] width 14 height 14
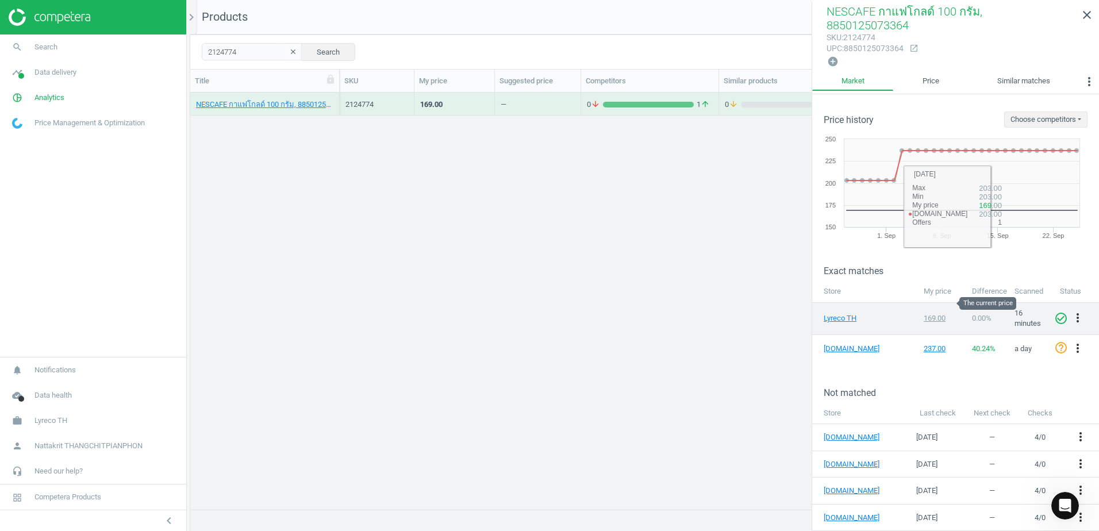
click at [931, 313] on div "169.00" at bounding box center [942, 318] width 37 height 10
click at [931, 302] on td "169.00" at bounding box center [942, 318] width 48 height 32
click at [932, 313] on div "169.00" at bounding box center [942, 318] width 37 height 10
click at [931, 313] on div "169.00" at bounding box center [942, 318] width 37 height 10
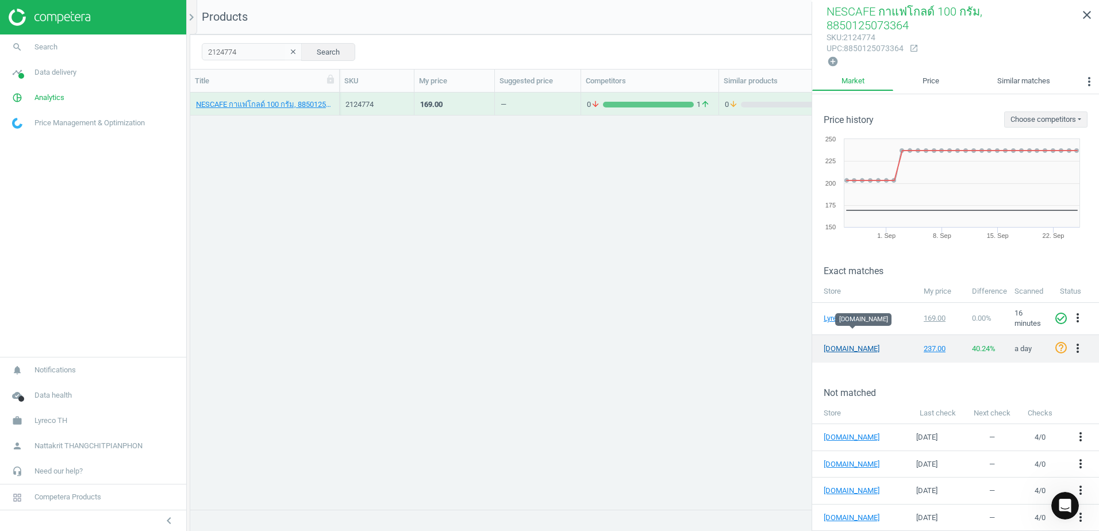
click at [828, 344] on link "[DOMAIN_NAME]" at bounding box center [852, 349] width 57 height 10
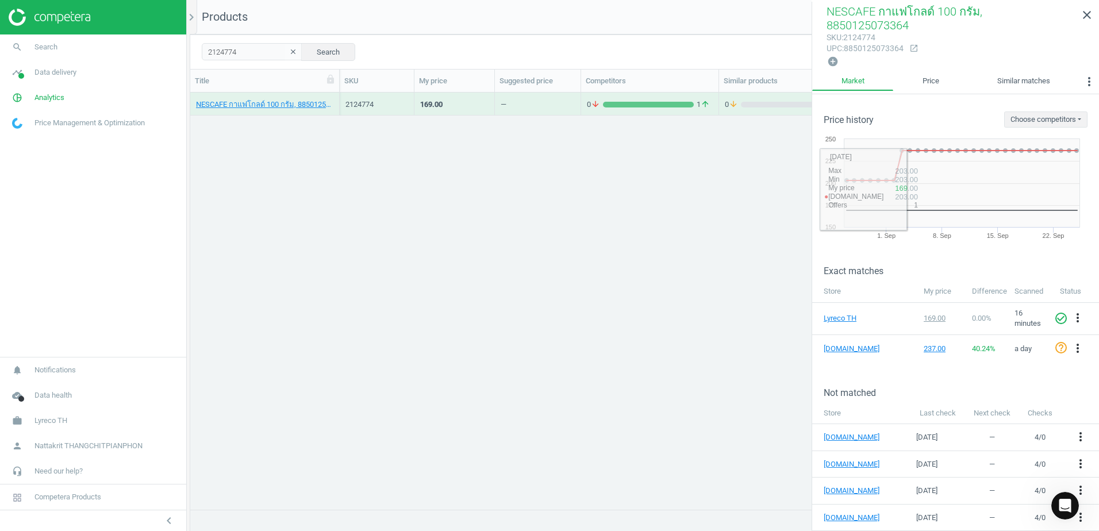
click at [741, 229] on div "NESCAFE กาแฟโกลด์ 100 กรัม, 8850125073364 2124774 169.00 — 0 arrow_downward 1 a…" at bounding box center [644, 297] width 909 height 408
click at [246, 62] on div "2124774 clear Search Select all on page (1) Save report horizontal_split Expand…" at bounding box center [644, 51] width 909 height 34
click at [250, 53] on input "2124774" at bounding box center [252, 51] width 101 height 17
paste input "11324218"
type input "11324218"
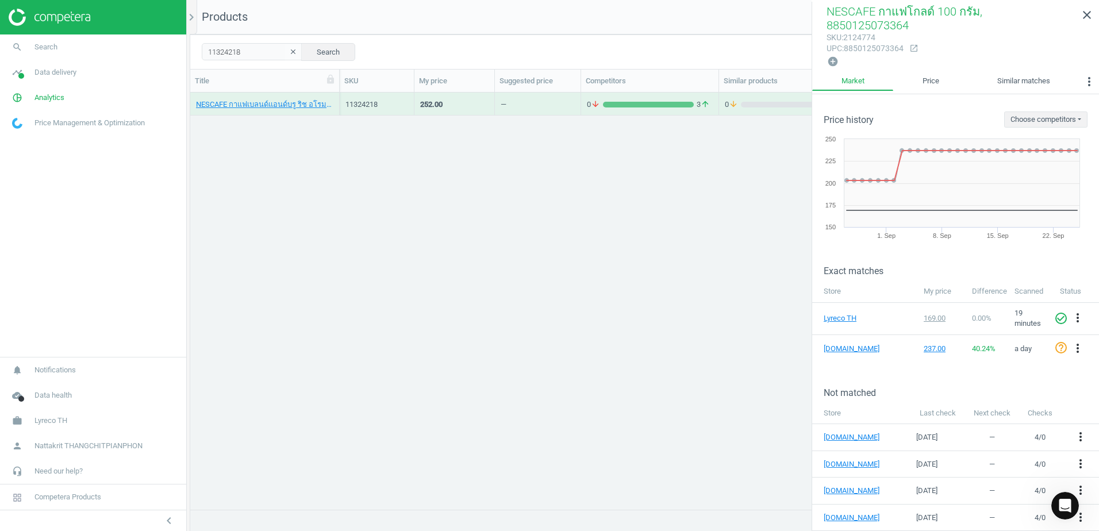
click at [404, 185] on div "NESCAFE กาแฟเบลนด์แอนด์บรู ริช อโรมา 3 IN 1 17 กรัม แพ็ค 60 ซอง, 8850124083081 …" at bounding box center [644, 297] width 909 height 408
click at [306, 106] on link "NESCAFE กาแฟเบลนด์แอนด์บรู ริช อโรมา 3 IN 1 17 กรัม แพ็ค 60 ซอง, 8850124083081" at bounding box center [264, 104] width 137 height 10
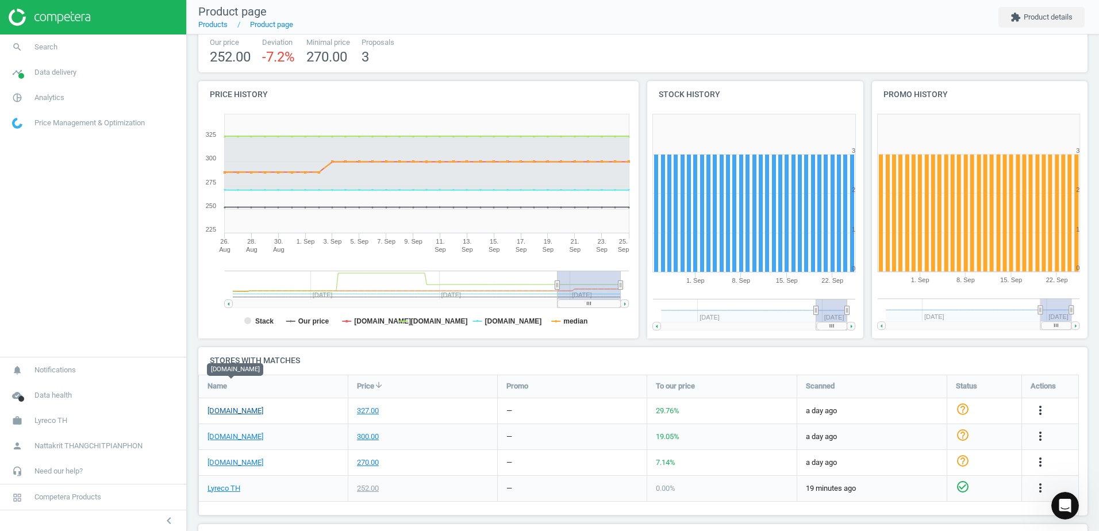
scroll to position [172, 0]
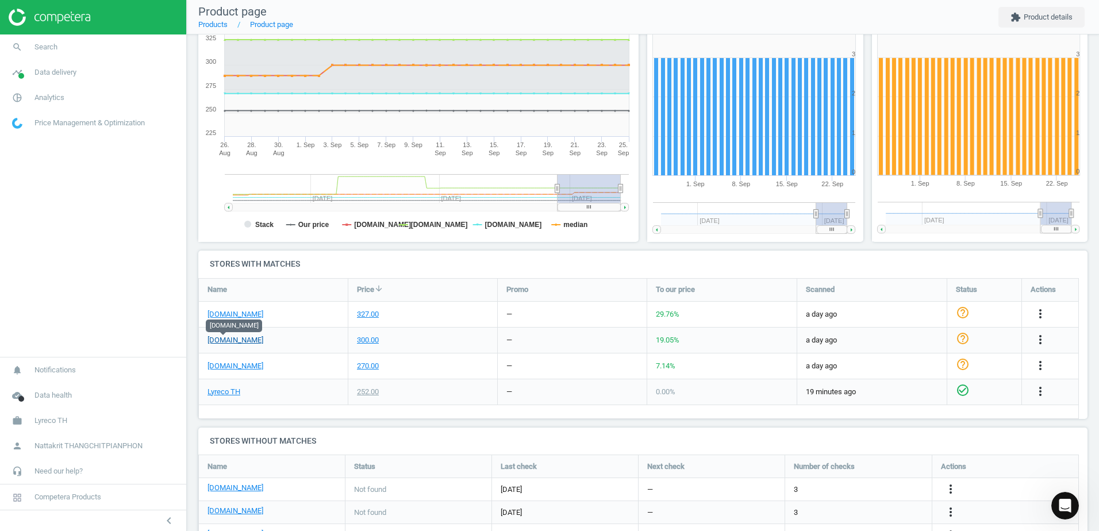
click at [237, 341] on link "[DOMAIN_NAME]" at bounding box center [236, 340] width 56 height 10
click at [112, 48] on link "search Search" at bounding box center [93, 46] width 186 height 25
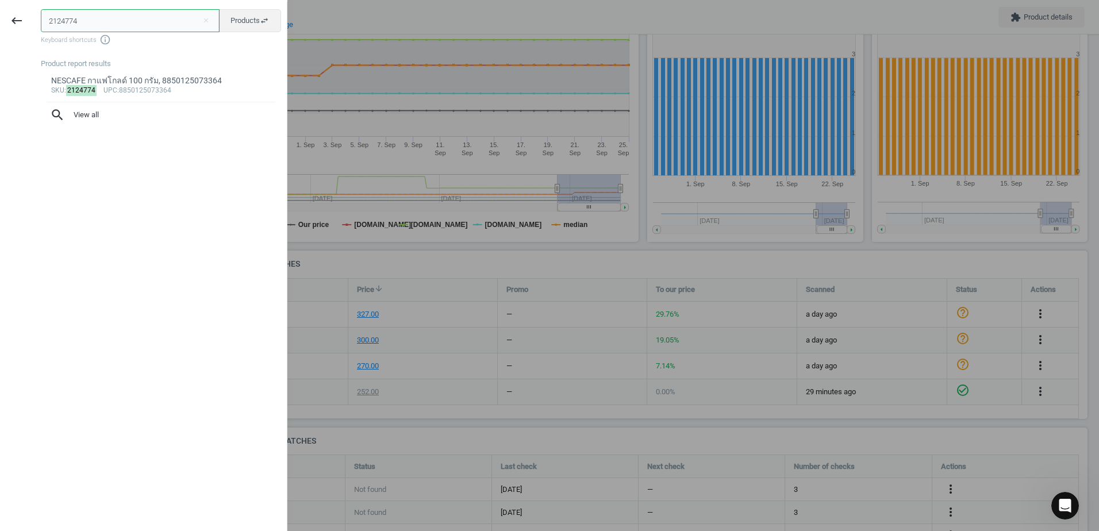
paste input "5.864.63"
type input "5.864.634"
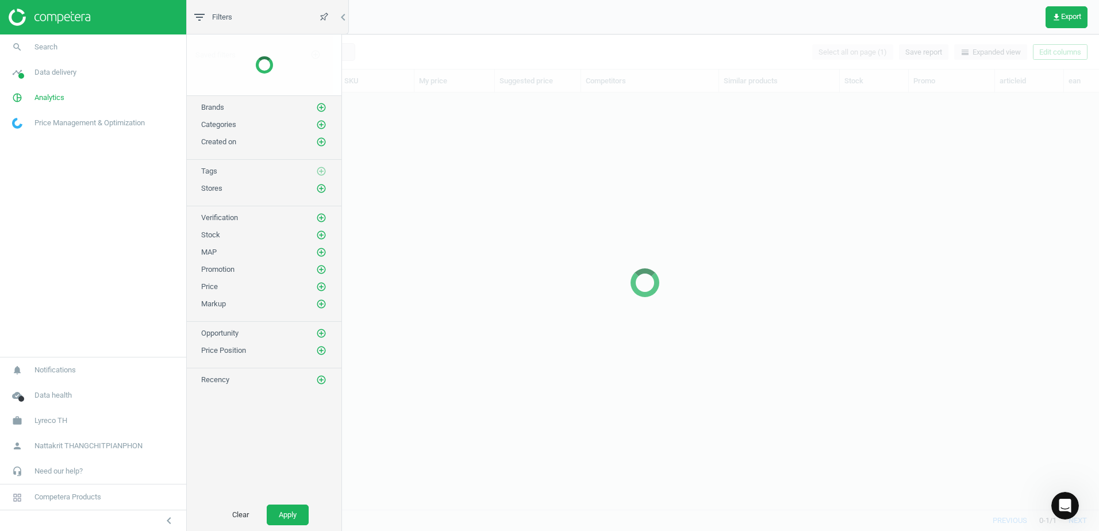
scroll to position [400, 900]
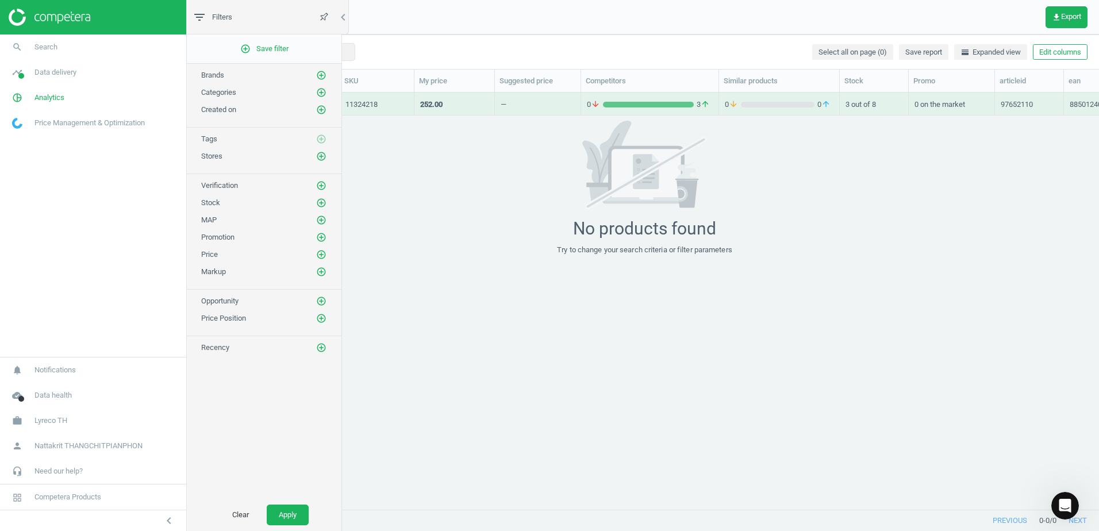
click at [447, 155] on div "No products found Try to change your search criteria or filter parameters" at bounding box center [644, 188] width 909 height 135
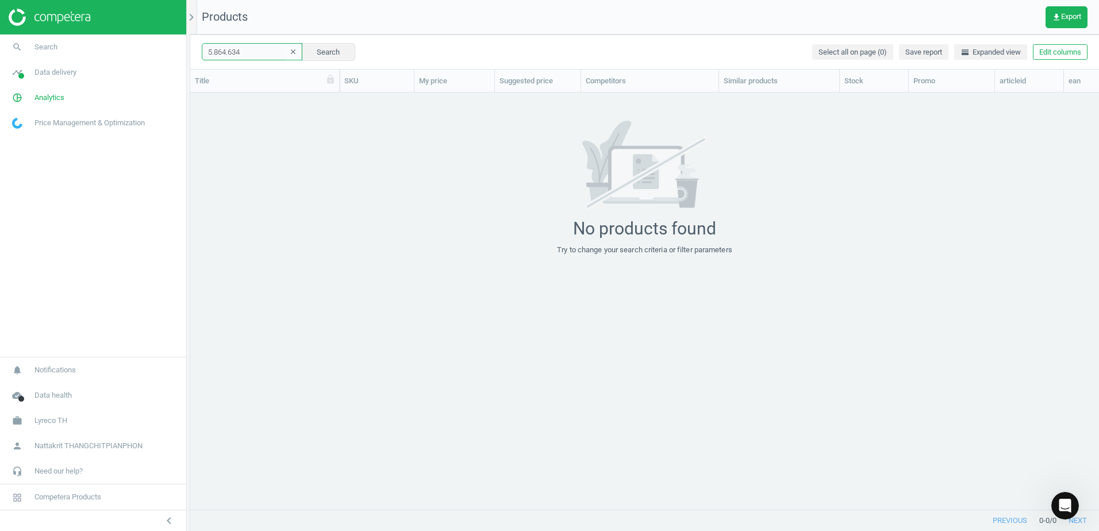
click at [246, 45] on input "5.864.634" at bounding box center [252, 51] width 101 height 17
click at [228, 55] on input "5.864.634" at bounding box center [252, 51] width 101 height 17
click at [213, 55] on input "5.864634" at bounding box center [252, 51] width 101 height 17
type input "5864634"
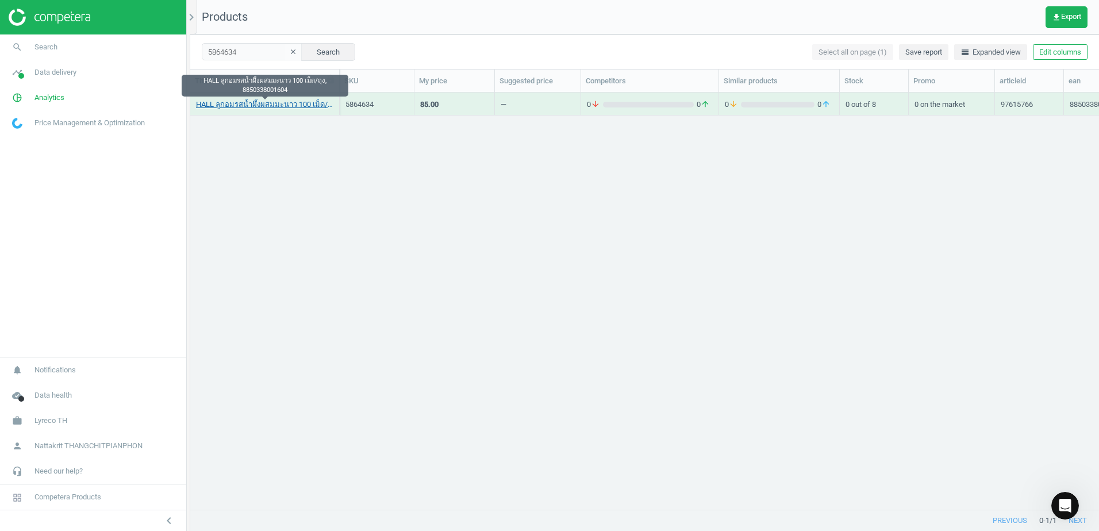
click at [297, 105] on link "HALL ลูกอมรสน้ำผึ้งผสมมะนาว 100 เม็ด/ถุง, 8850338001604" at bounding box center [264, 104] width 137 height 10
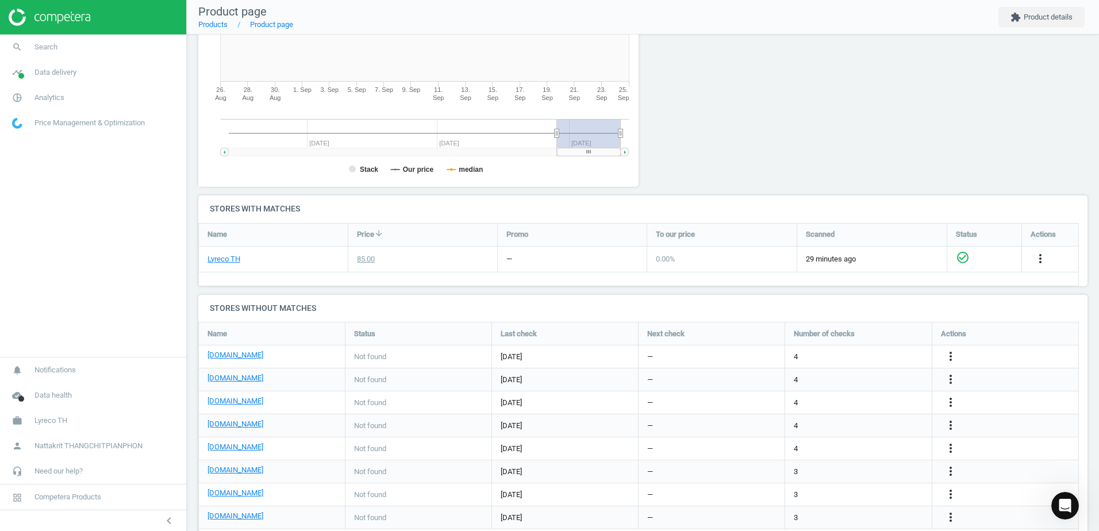
scroll to position [230, 0]
click at [232, 358] on link "[DOMAIN_NAME]" at bounding box center [236, 353] width 56 height 10
click at [955, 354] on icon "more_vert" at bounding box center [951, 354] width 14 height 14
click at [846, 356] on link "Edit URL/product option" at bounding box center [861, 354] width 158 height 18
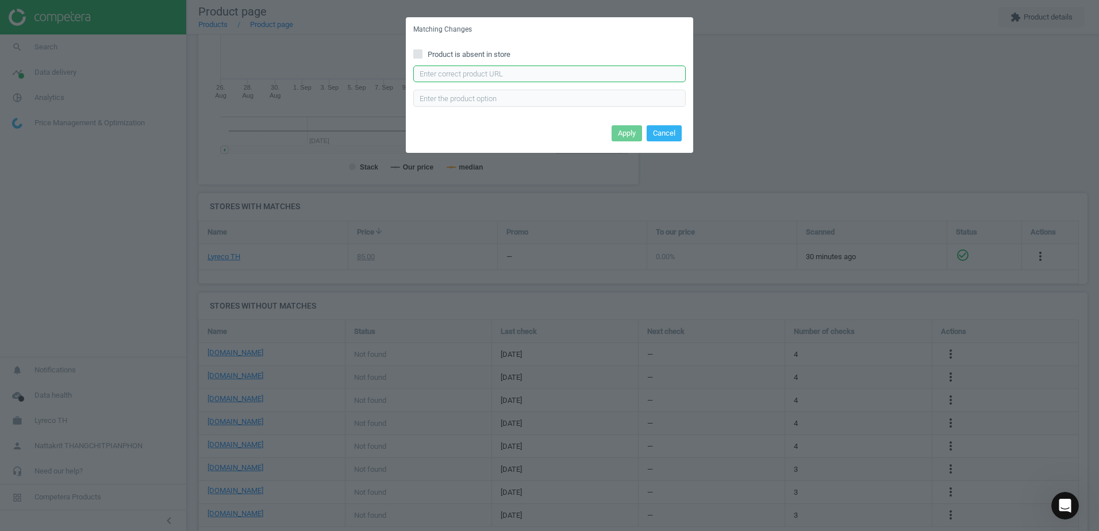
click at [574, 67] on input "text" at bounding box center [549, 74] width 272 height 17
paste input "[URL][DOMAIN_NAME]"
type input "[URL][DOMAIN_NAME]"
click at [627, 127] on button "Apply" at bounding box center [627, 133] width 30 height 16
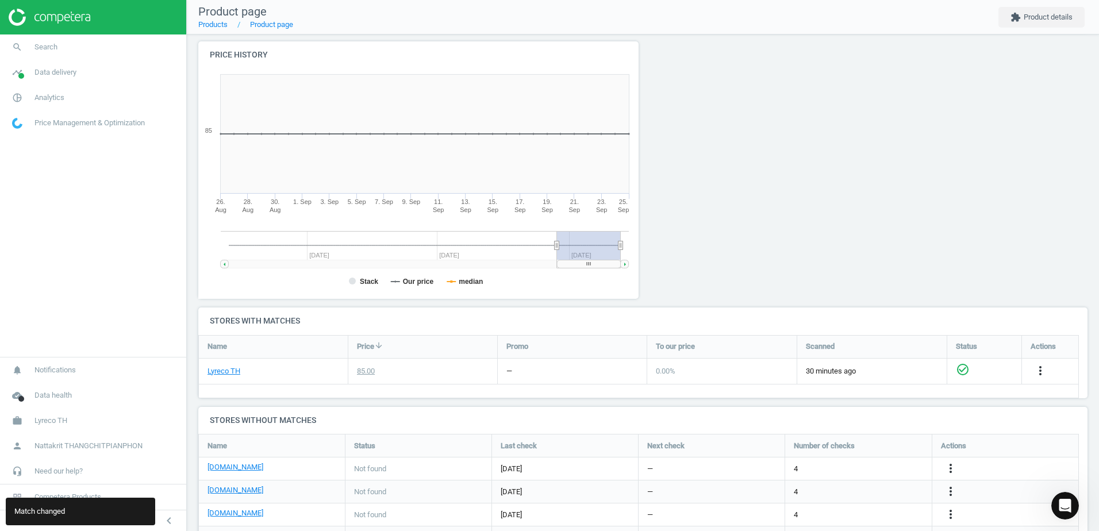
scroll to position [260, 0]
